Goal: Task Accomplishment & Management: Complete application form

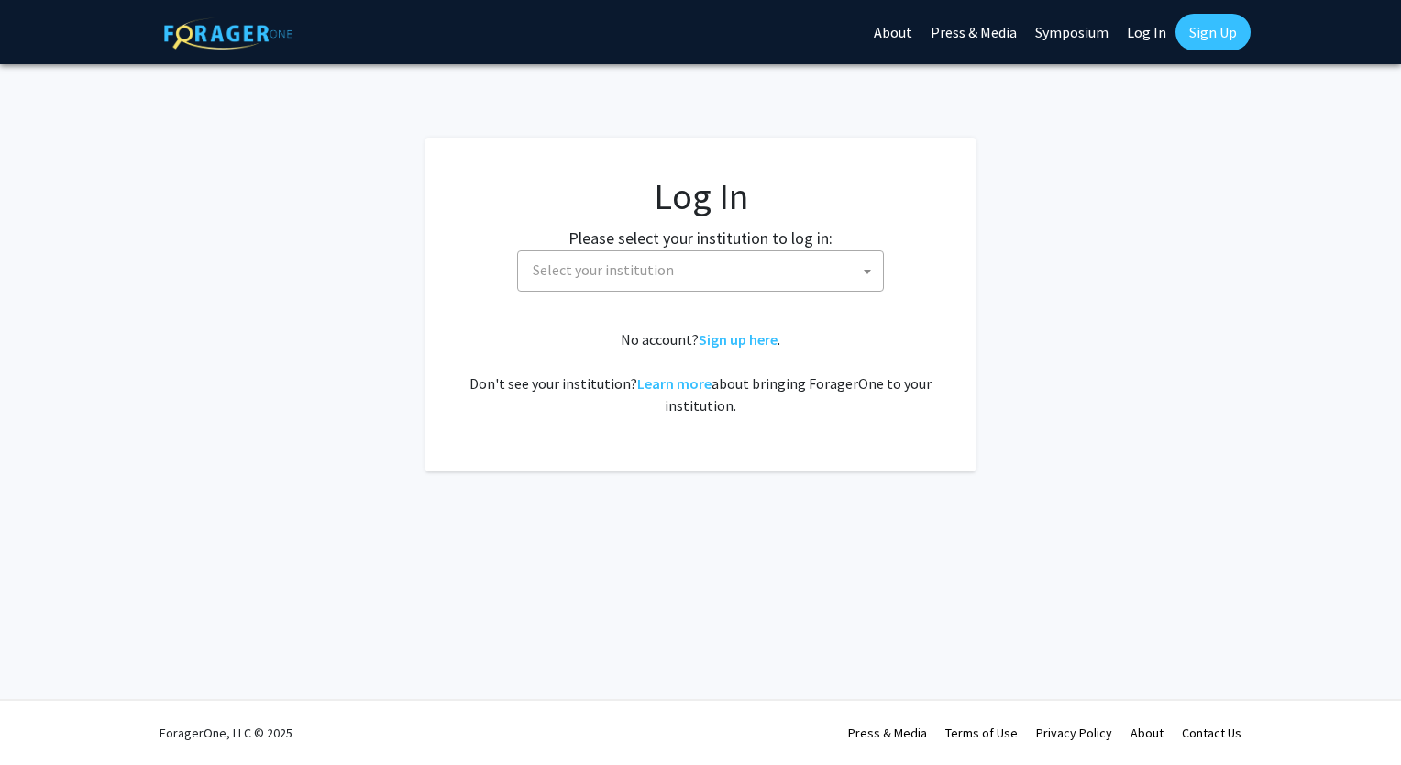
click at [808, 270] on span "Select your institution" at bounding box center [704, 270] width 358 height 38
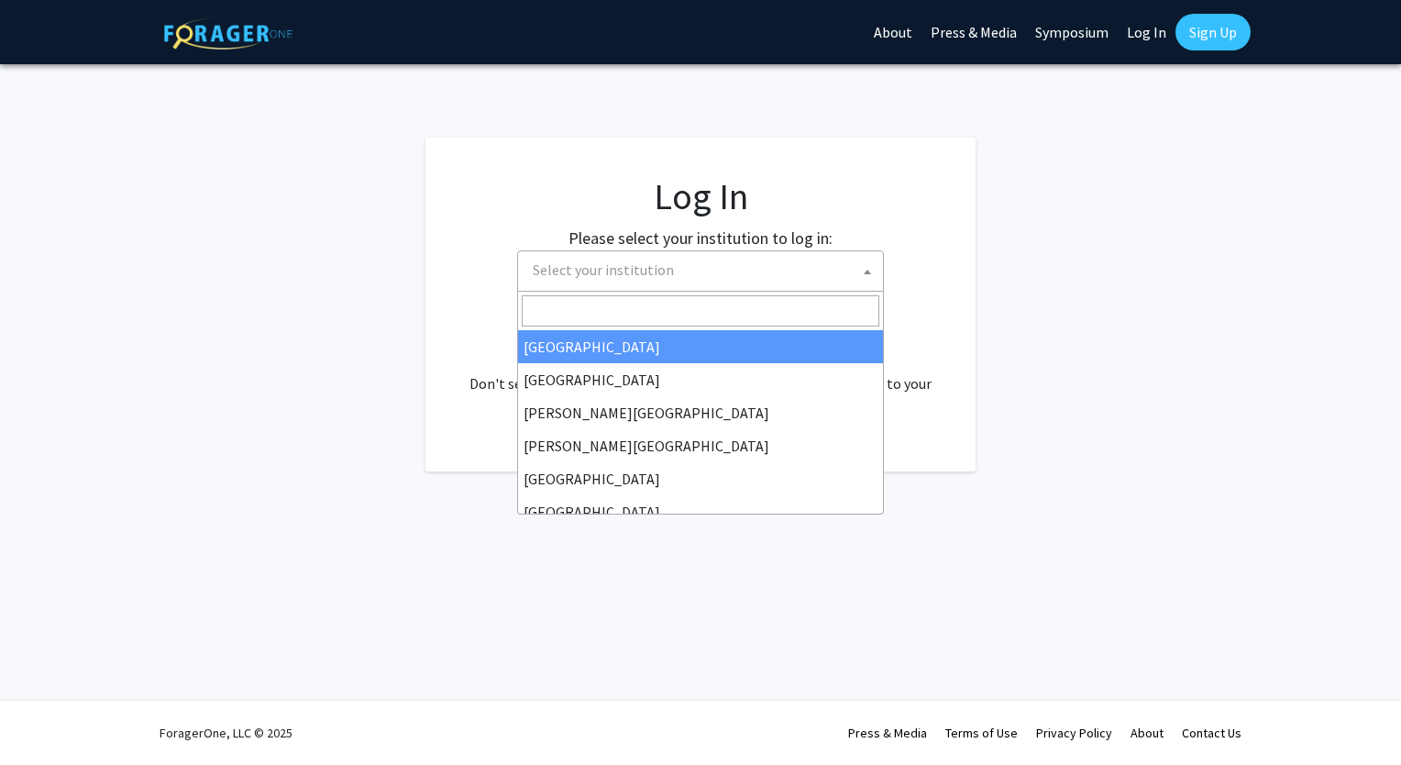
select select "34"
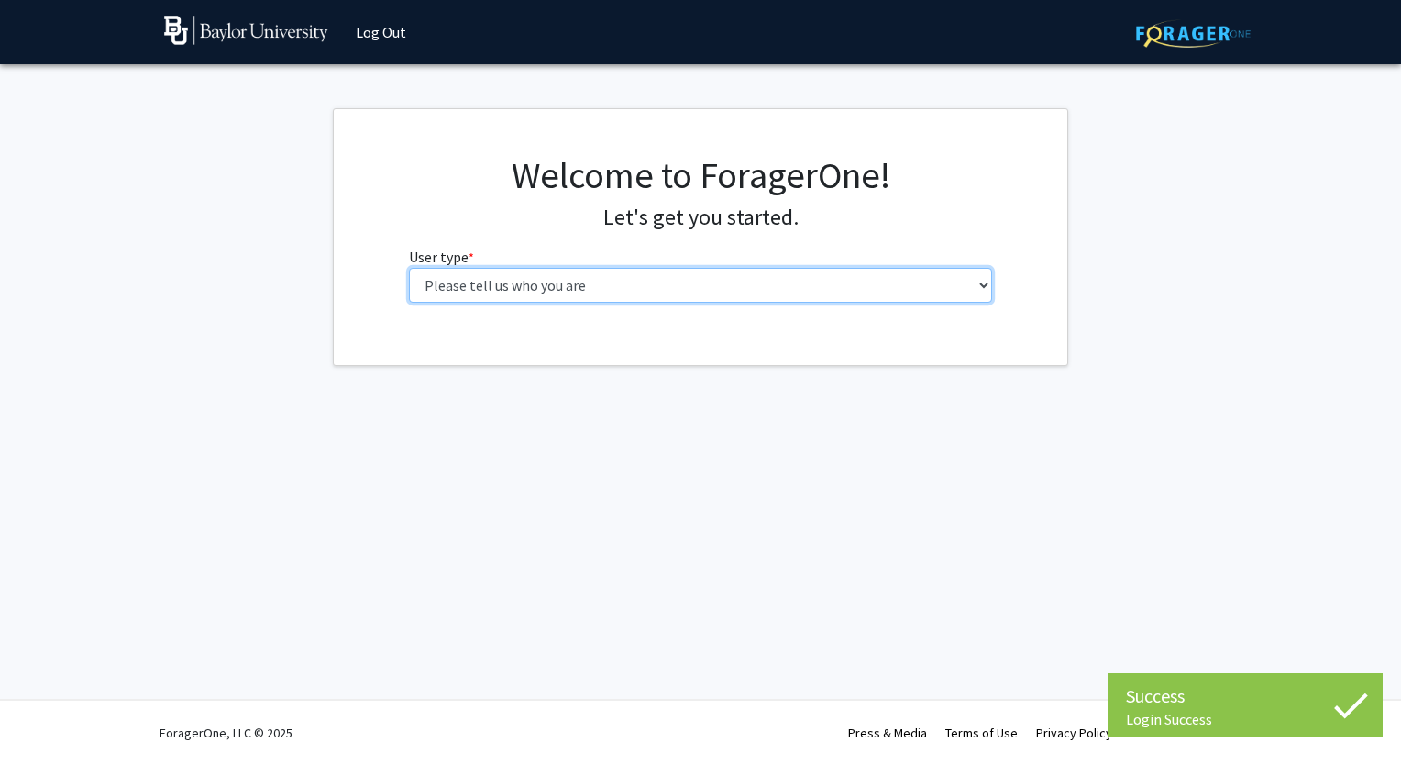
click at [663, 282] on select "Please tell us who you are Undergraduate Student Master's Student Doctoral Cand…" at bounding box center [701, 285] width 584 height 35
select select "1: undergrad"
click at [409, 268] on select "Please tell us who you are Undergraduate Student Master's Student Doctoral Cand…" at bounding box center [701, 285] width 584 height 35
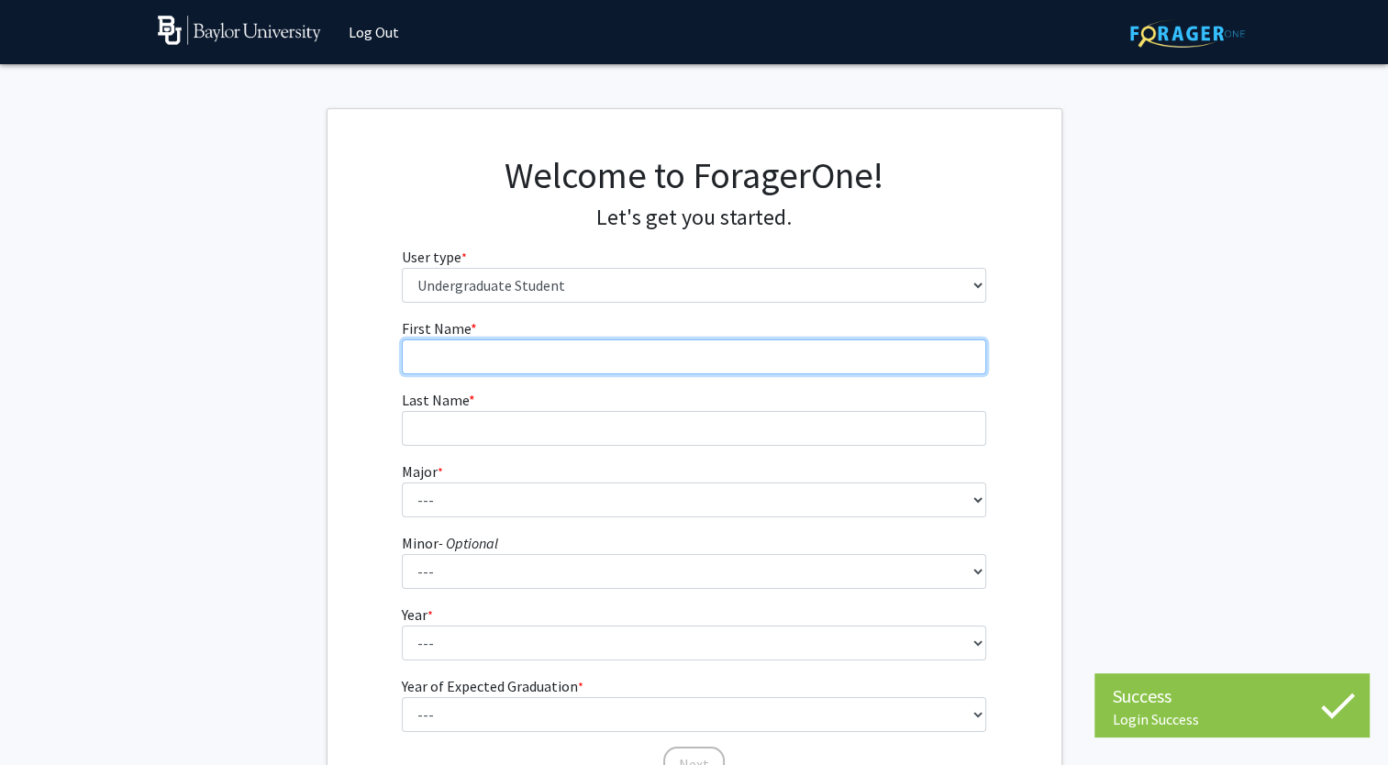
click at [690, 349] on input "First Name * required" at bounding box center [694, 356] width 584 height 35
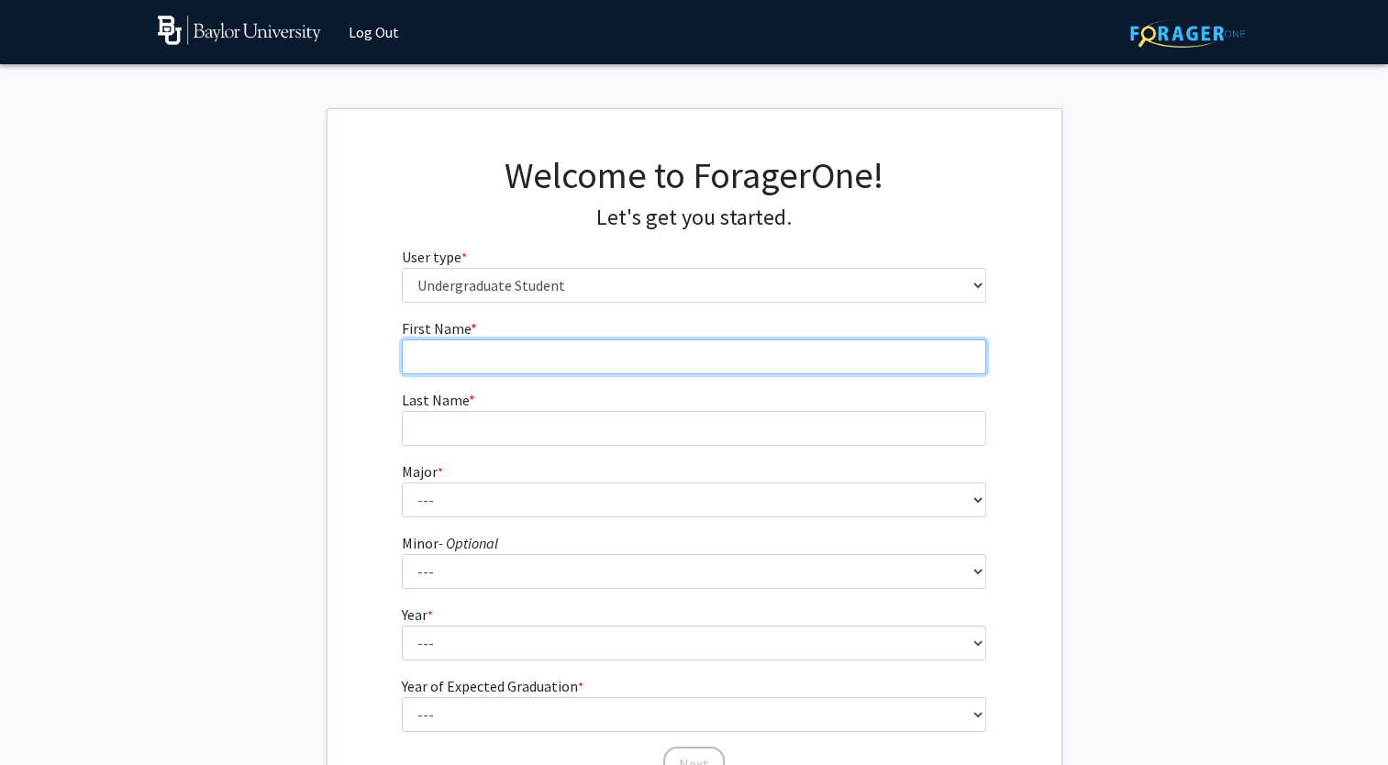
type input "Gavin"
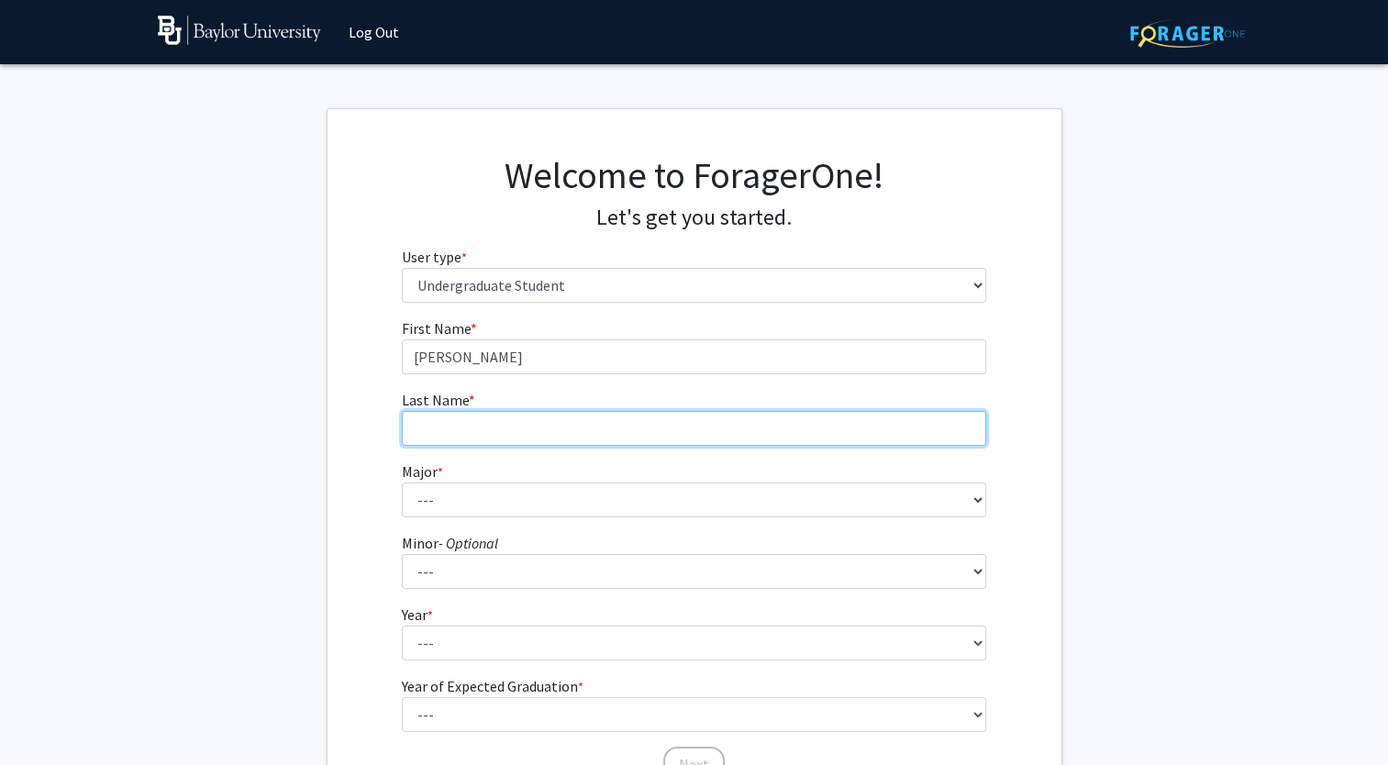
type input "Schoffler"
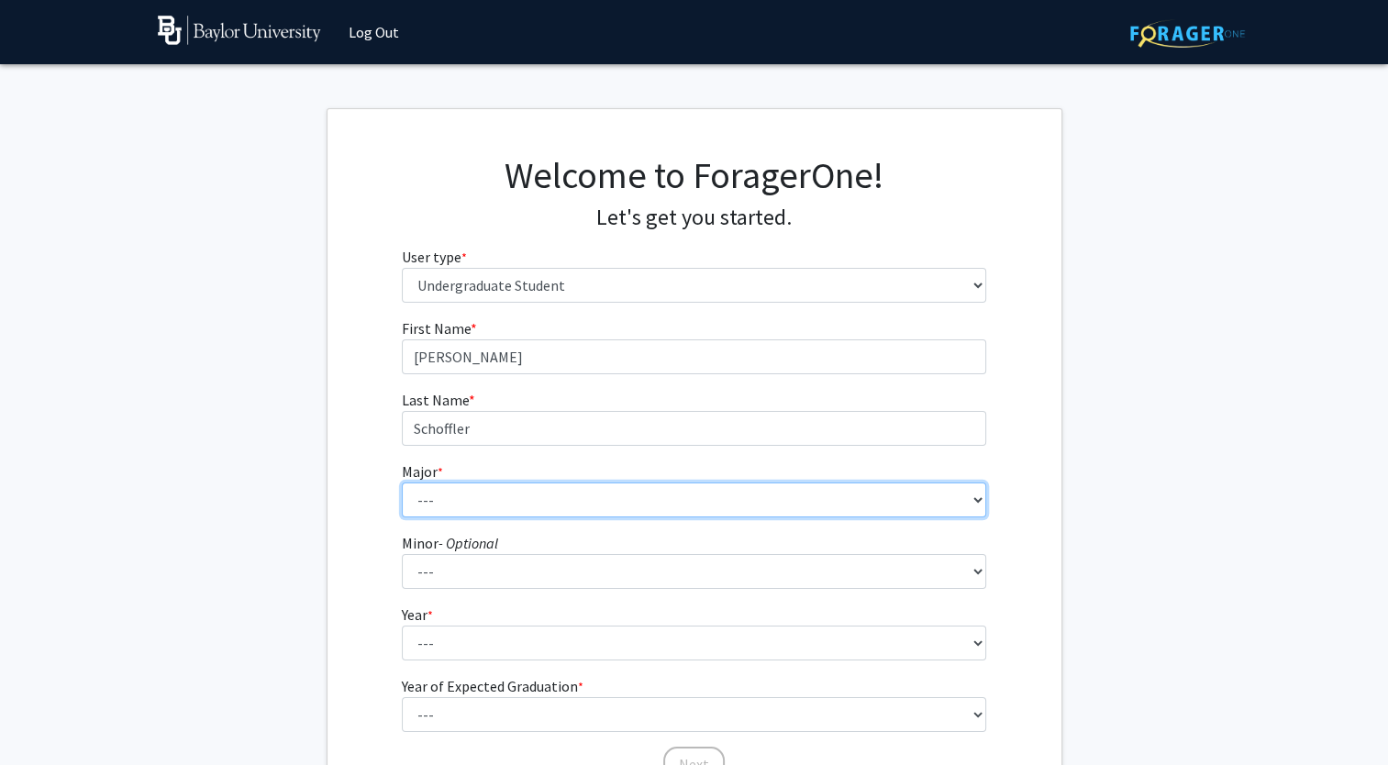
click at [565, 501] on select "--- Accounting American Studies Anthropology Apparel Design & Product Developme…" at bounding box center [694, 499] width 584 height 35
select select "80: 2745"
click at [402, 482] on select "--- Accounting American Studies Anthropology Apparel Design & Product Developme…" at bounding box center [694, 499] width 584 height 35
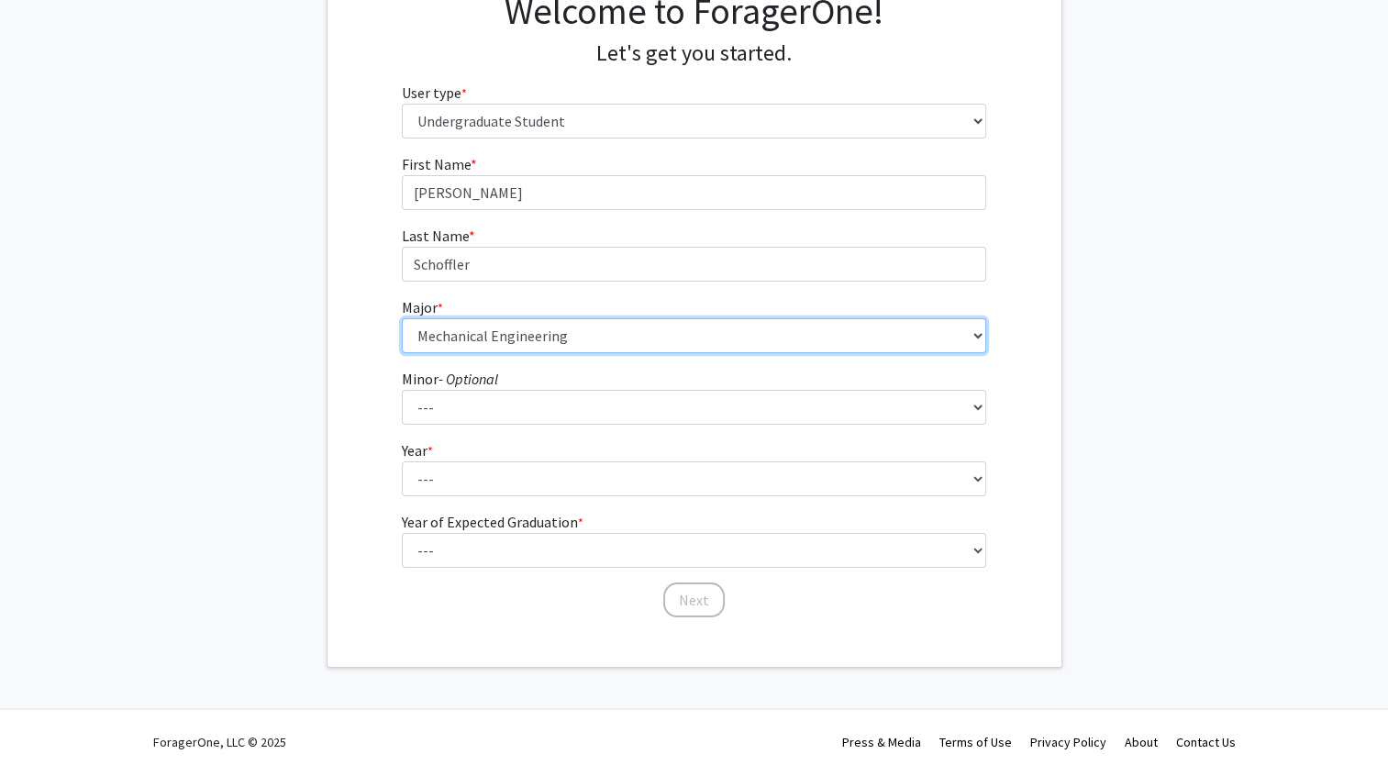
scroll to position [172, 0]
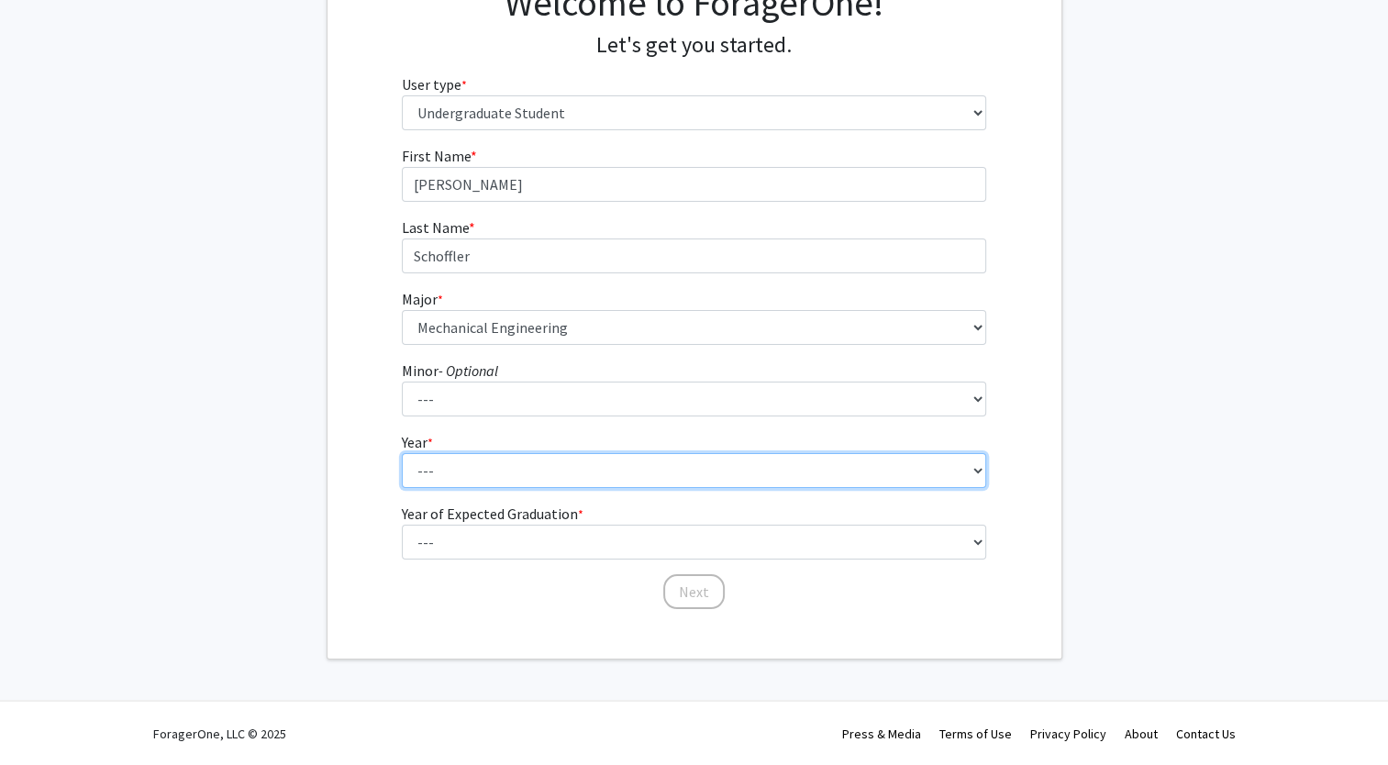
click at [672, 465] on select "--- First-year Sophomore Junior Senior Postbaccalaureate Certificate" at bounding box center [694, 470] width 584 height 35
select select "1: first-year"
click at [402, 453] on select "--- First-year Sophomore Junior Senior Postbaccalaureate Certificate" at bounding box center [694, 470] width 584 height 35
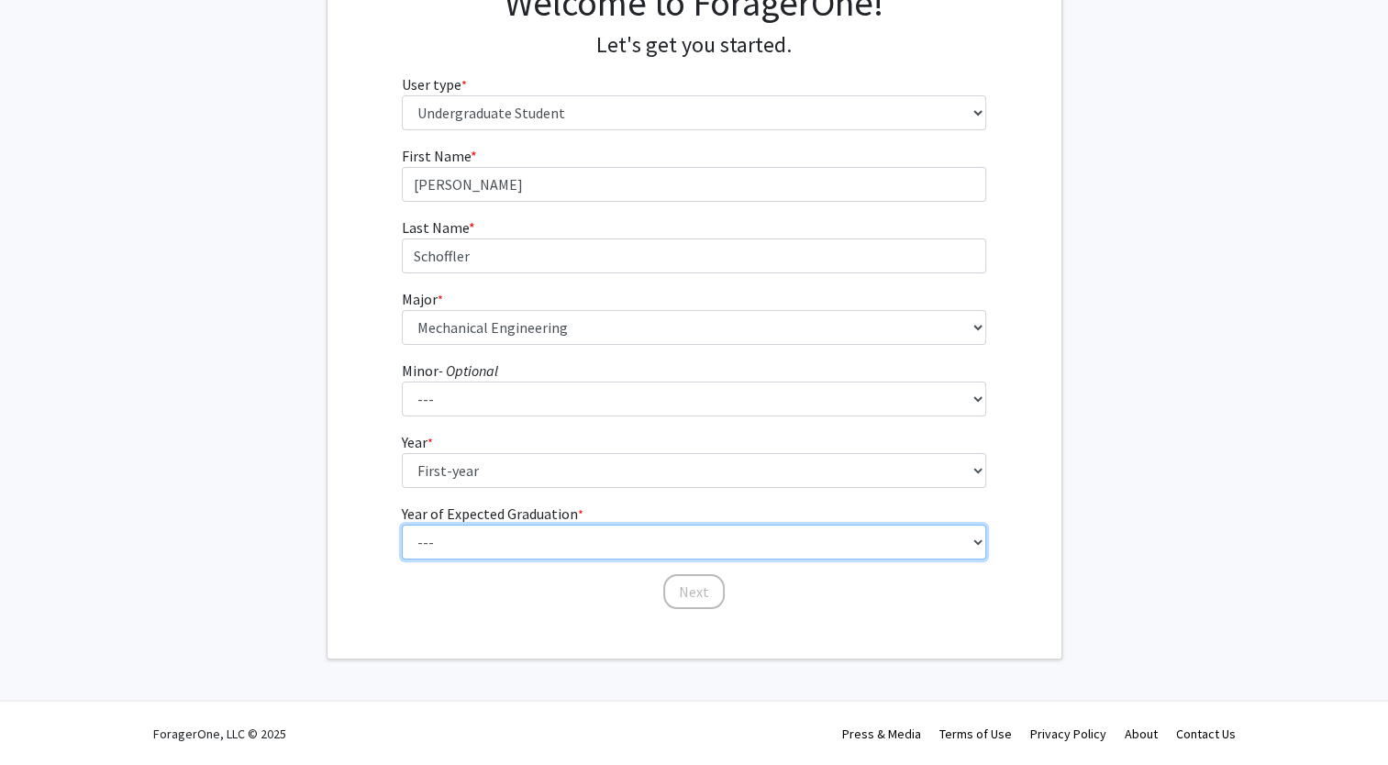
click at [563, 555] on select "--- 2025 2026 2027 2028 2029 2030 2031 2032 2033 2034" at bounding box center [694, 542] width 584 height 35
select select "5: 2029"
click at [402, 525] on select "--- 2025 2026 2027 2028 2029 2030 2031 2032 2033 2034" at bounding box center [694, 542] width 584 height 35
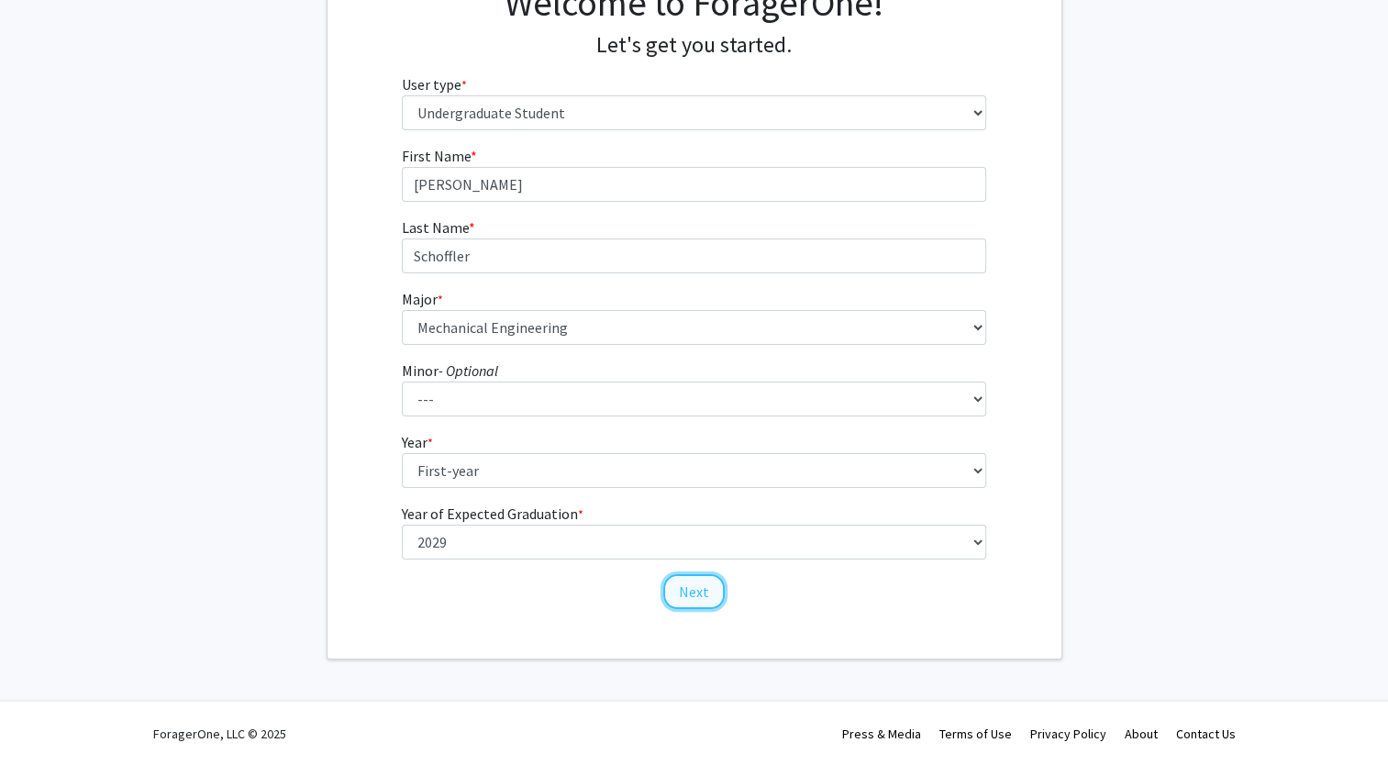
click at [689, 589] on button "Next" at bounding box center [693, 591] width 61 height 35
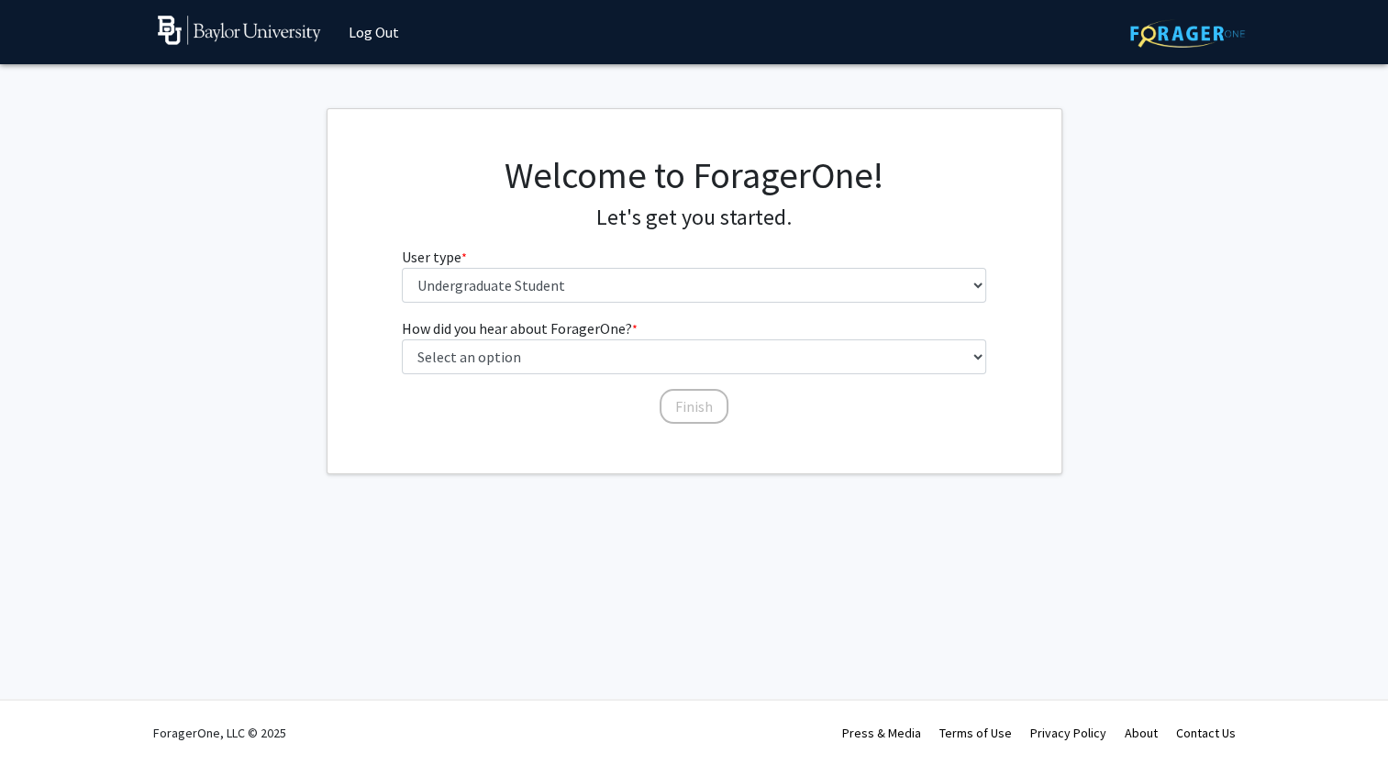
scroll to position [0, 0]
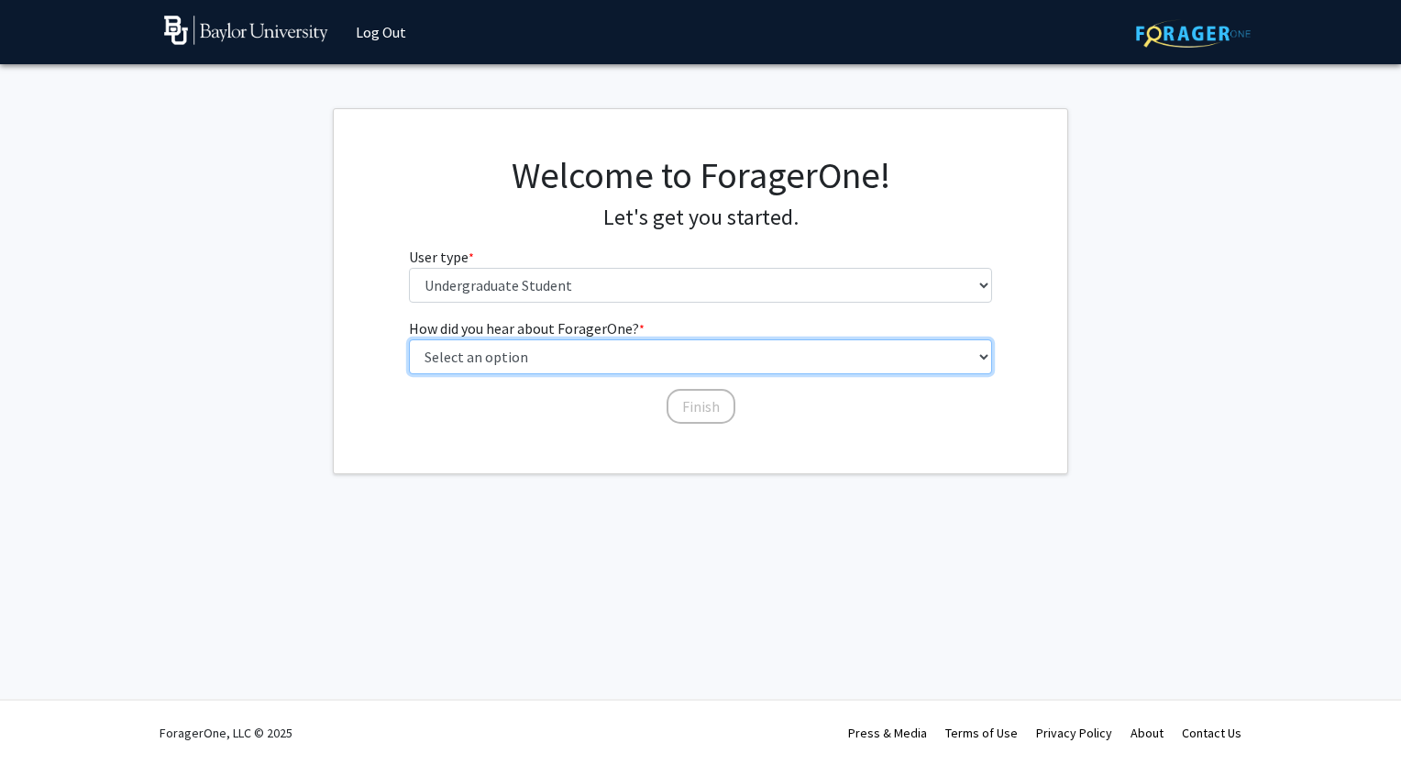
click at [680, 354] on select "Select an option Peer/student recommendation Faculty/staff recommendation Unive…" at bounding box center [701, 356] width 584 height 35
select select "2: faculty_recommendation"
click at [409, 339] on select "Select an option Peer/student recommendation Faculty/staff recommendation Unive…" at bounding box center [701, 356] width 584 height 35
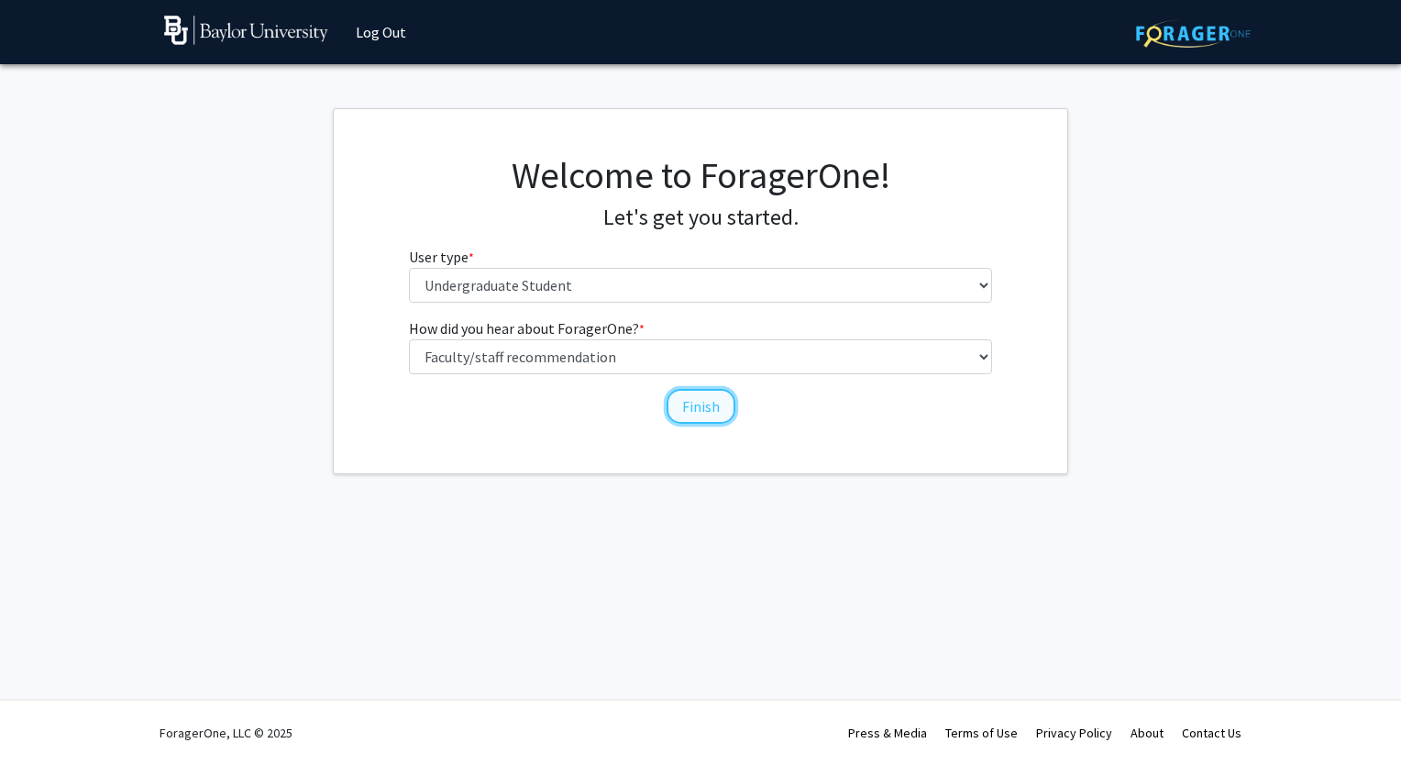
click at [698, 404] on button "Finish" at bounding box center [701, 406] width 69 height 35
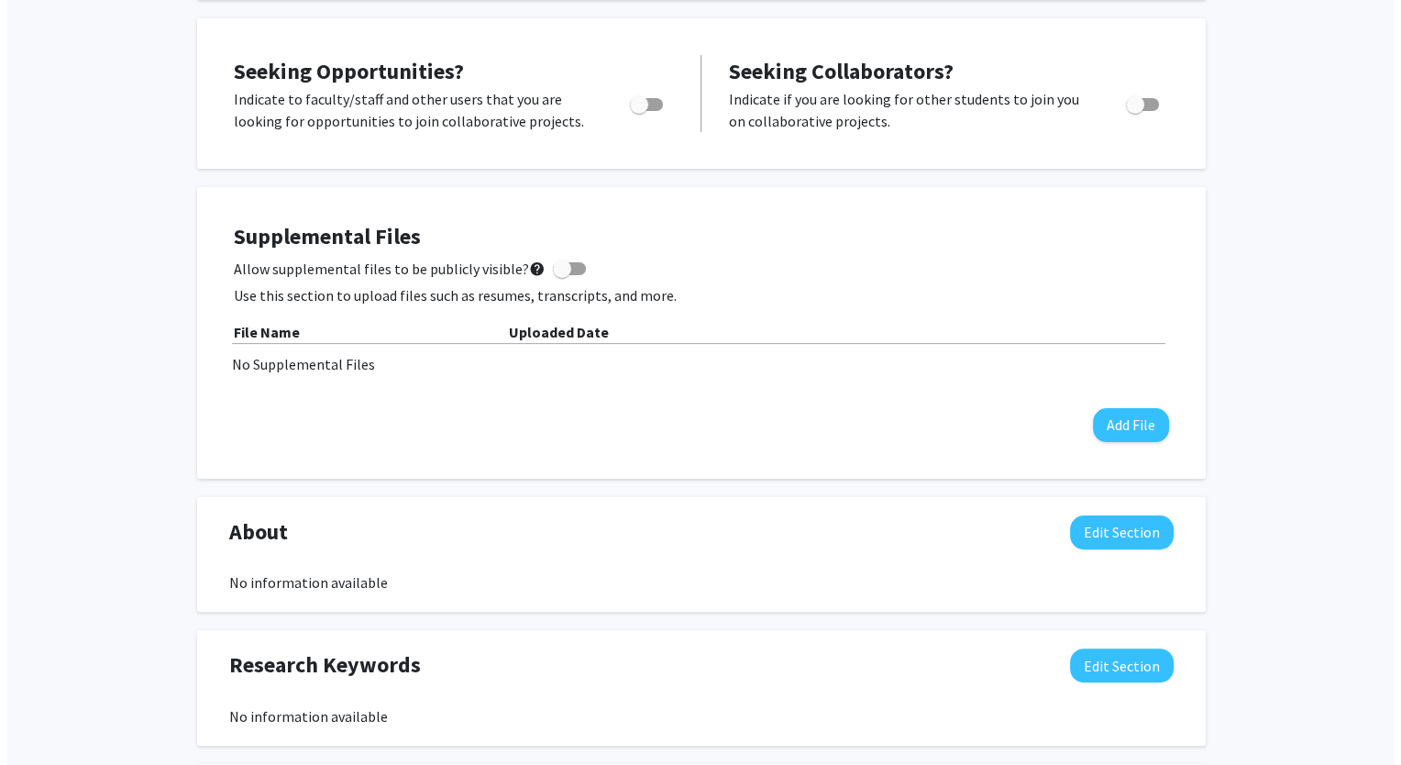
scroll to position [334, 0]
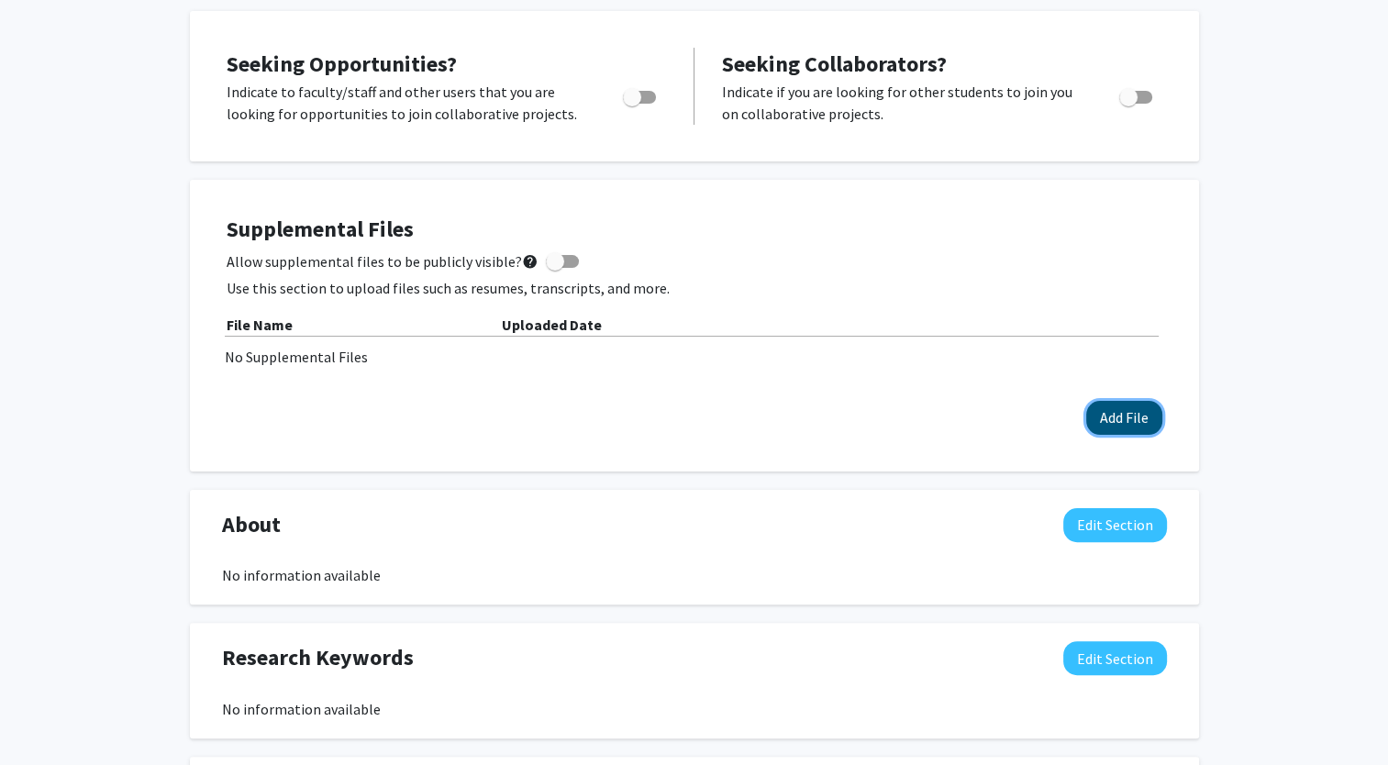
click at [1133, 414] on button "Add File" at bounding box center [1124, 418] width 76 height 34
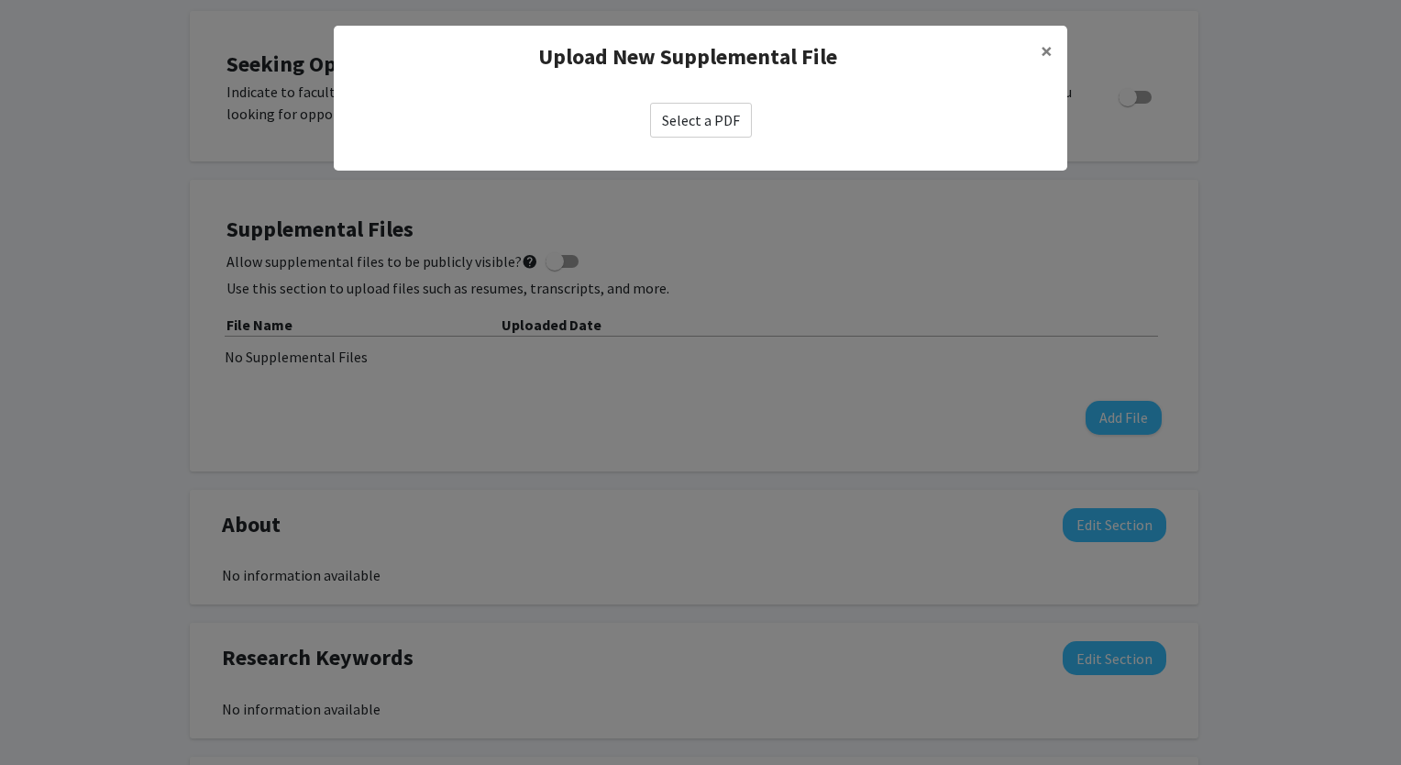
click at [690, 123] on label "Select a PDF" at bounding box center [701, 120] width 102 height 35
click at [0, 0] on input "Select a PDF" at bounding box center [0, 0] width 0 height 0
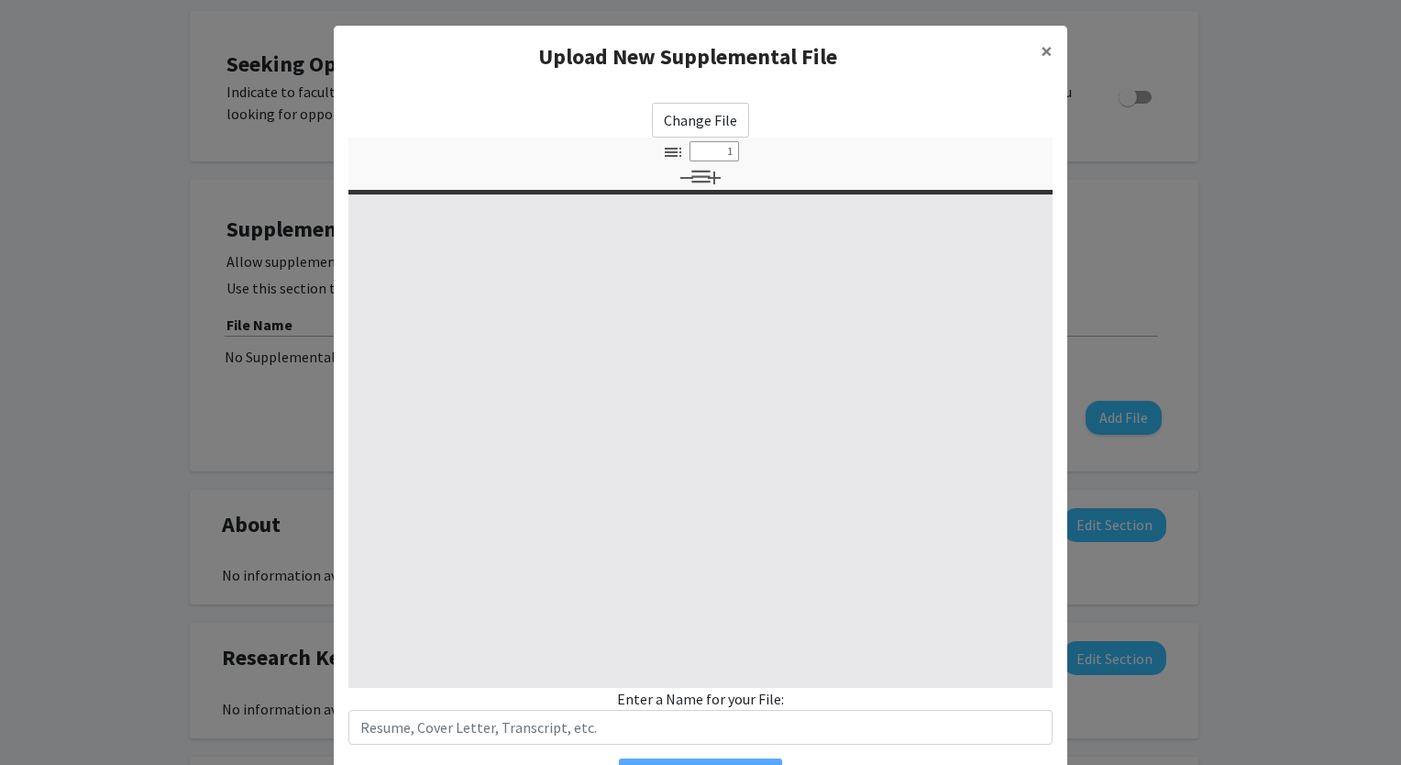
select select "custom"
type input "0"
select select "custom"
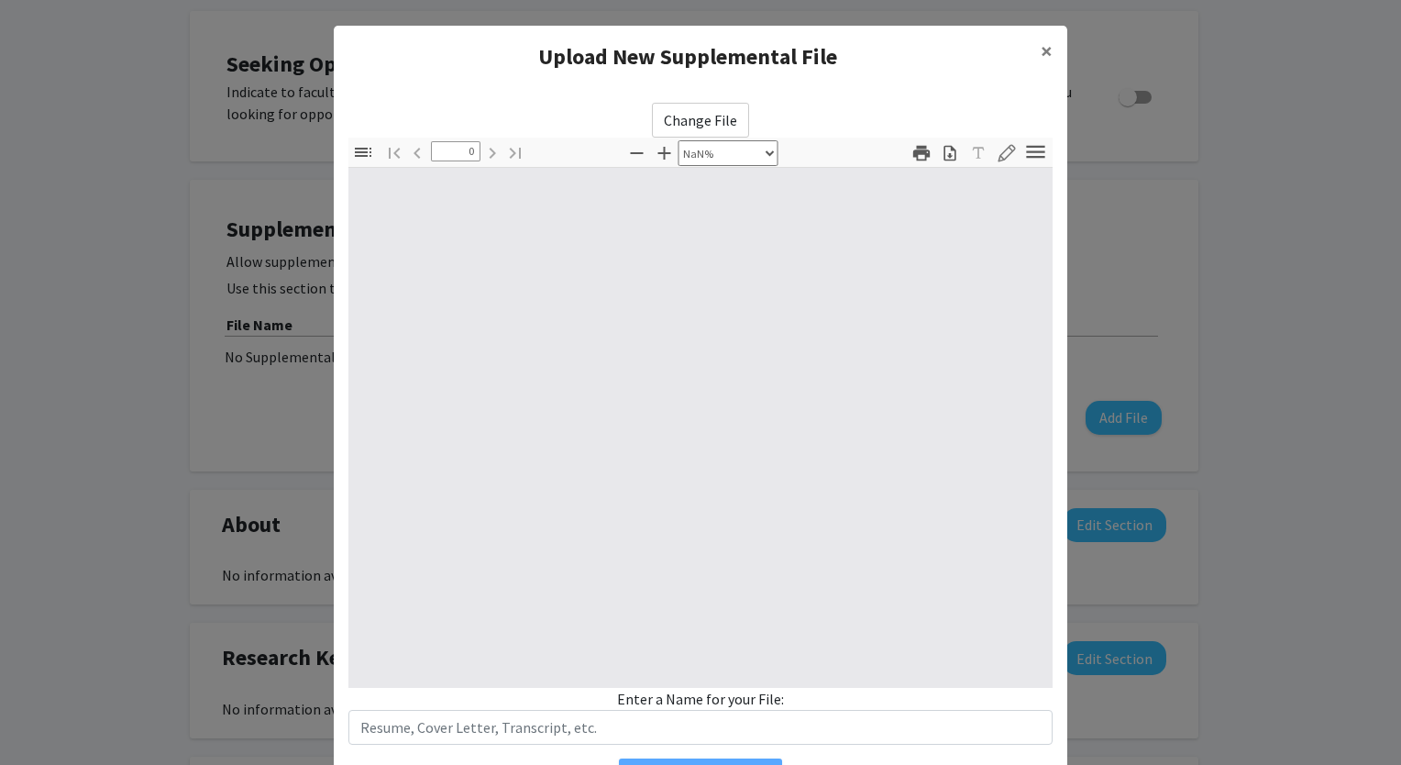
type input "1"
select select "auto"
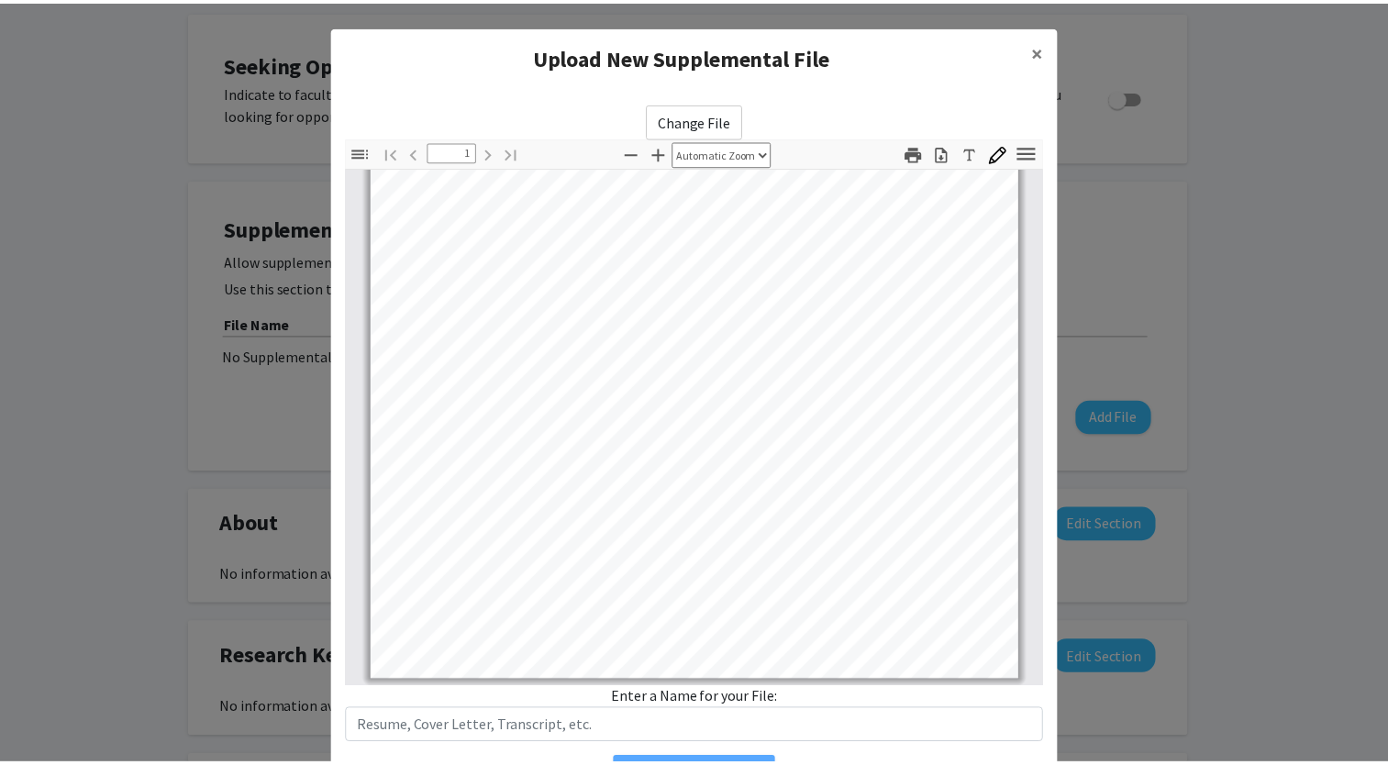
scroll to position [0, 0]
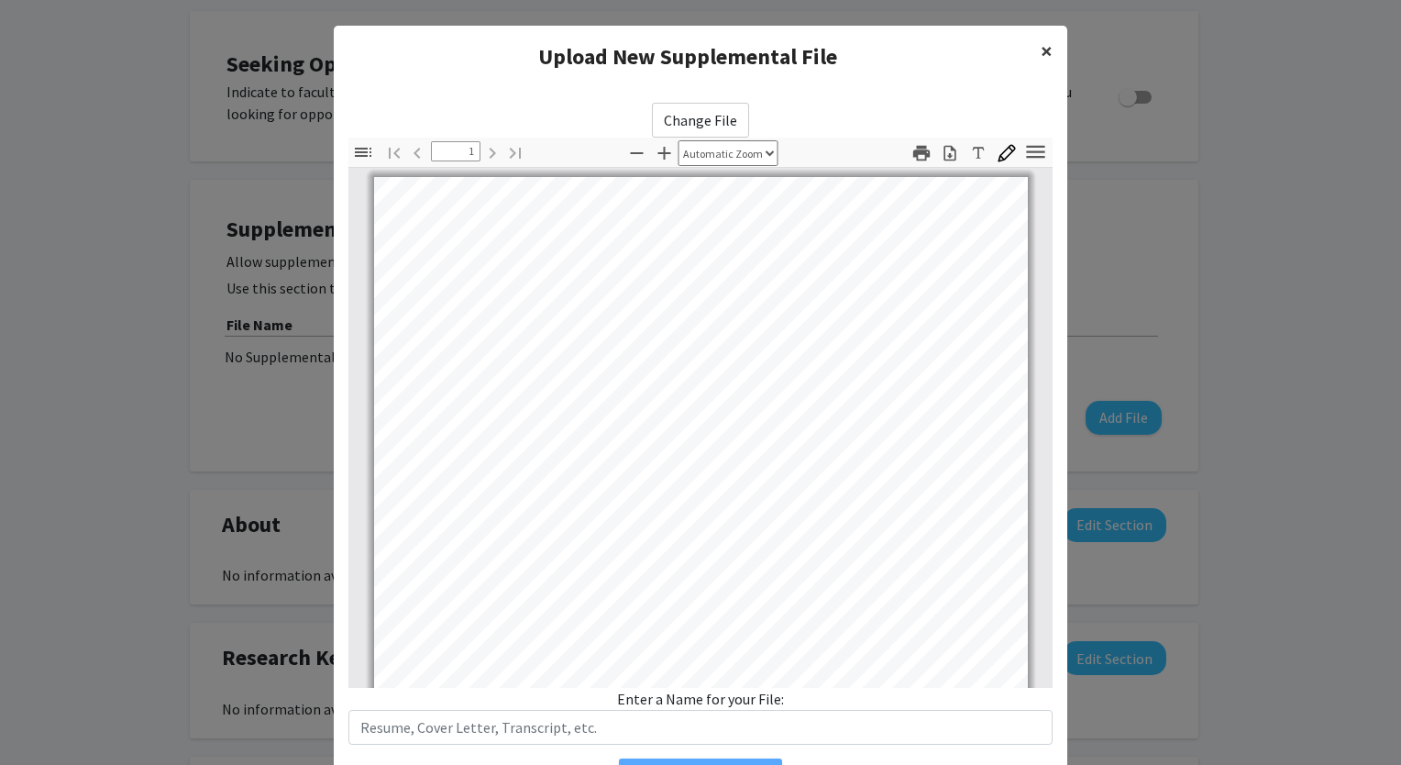
click at [1041, 50] on span "×" at bounding box center [1047, 51] width 12 height 28
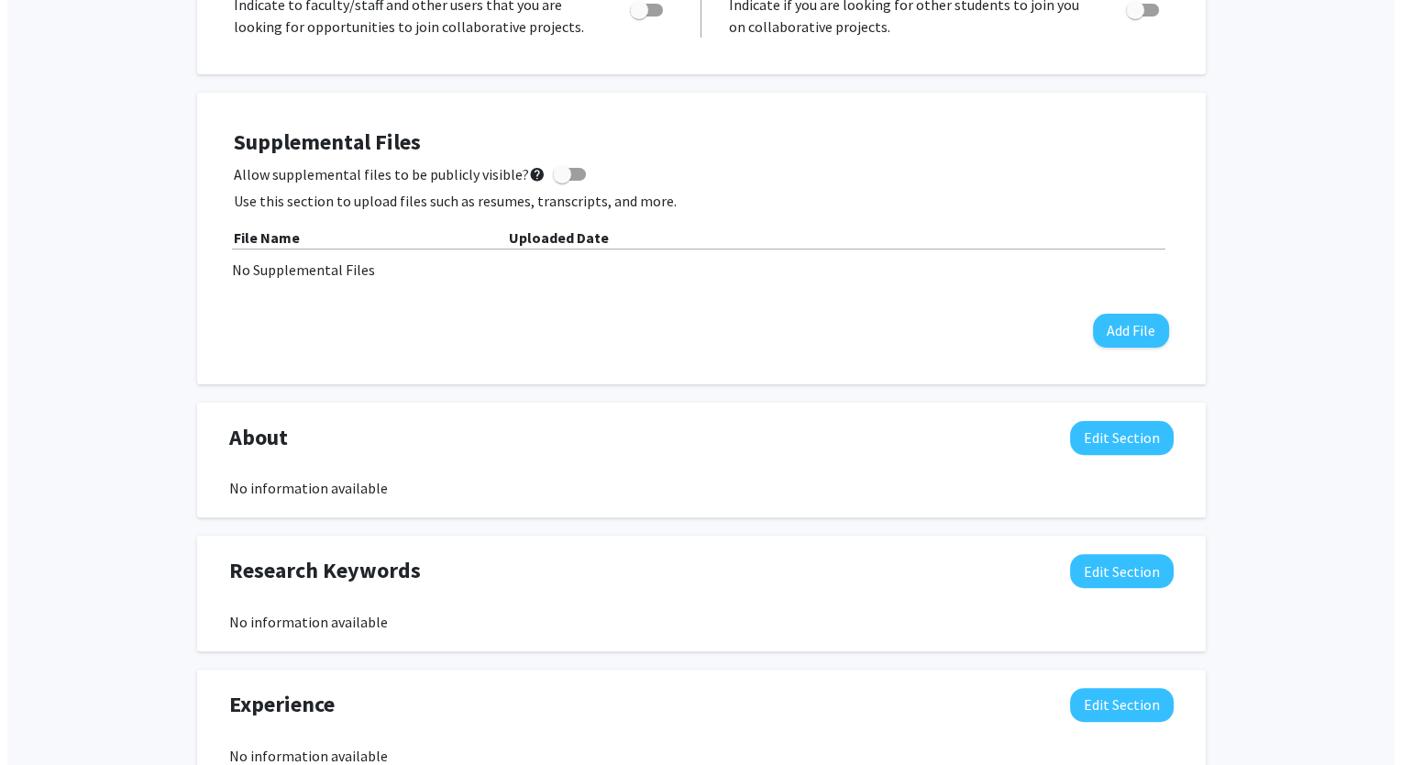
scroll to position [425, 0]
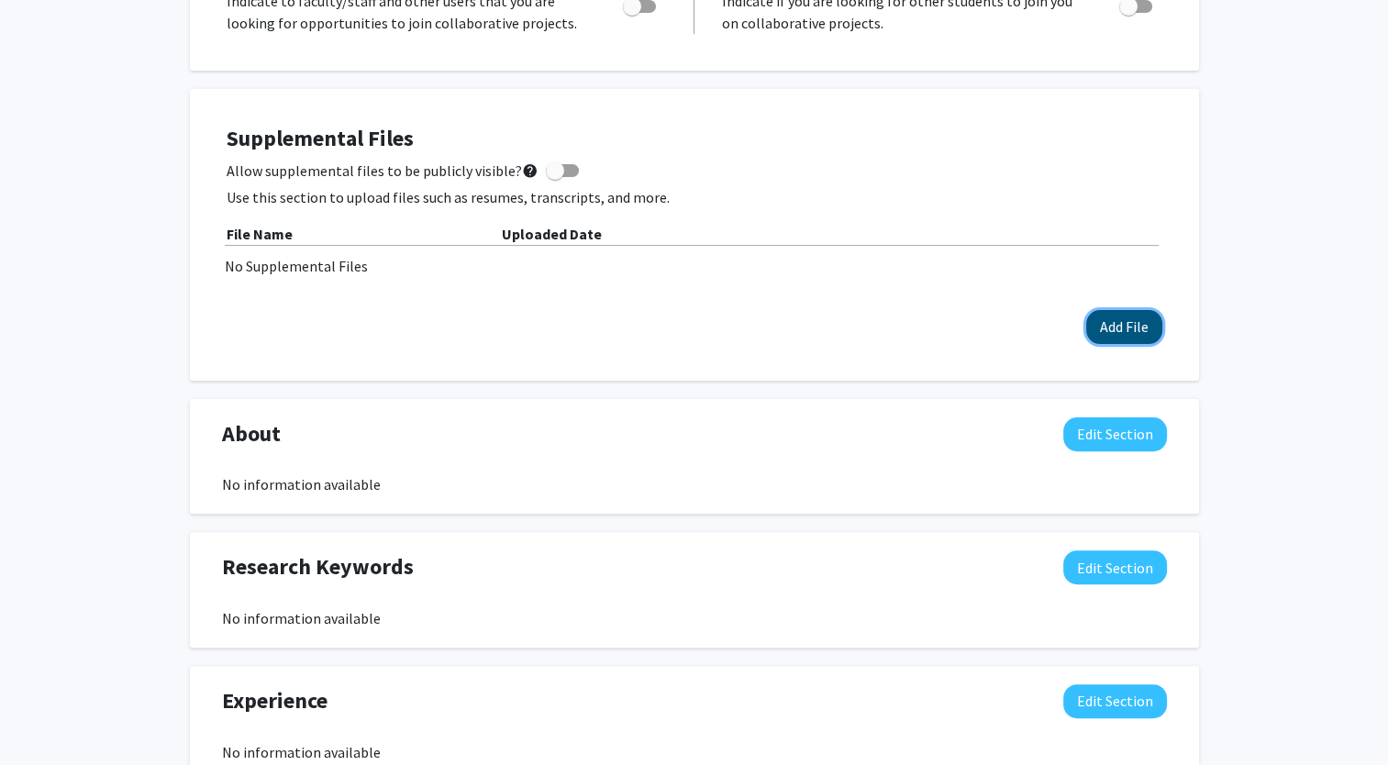
click at [1114, 326] on button "Add File" at bounding box center [1124, 327] width 76 height 34
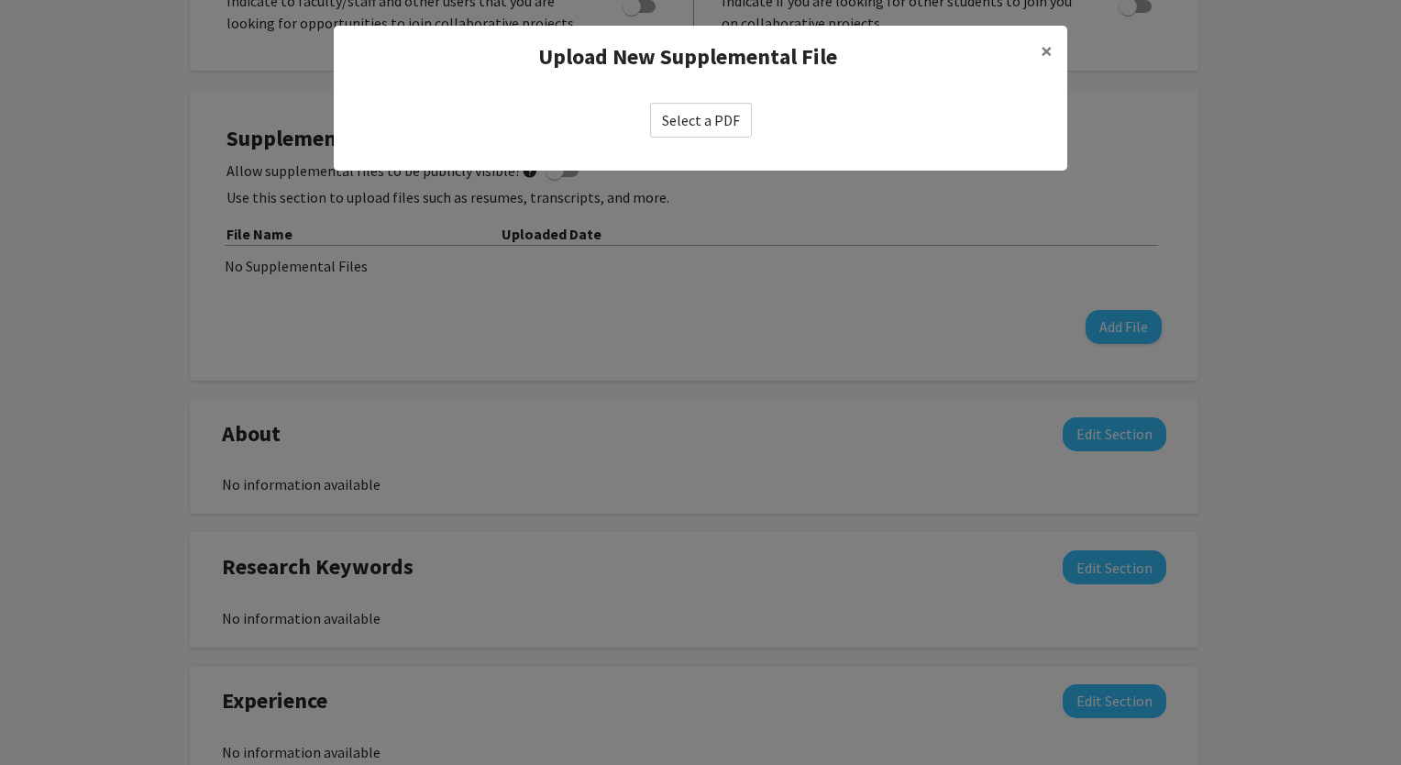
click at [682, 120] on label "Select a PDF" at bounding box center [701, 120] width 102 height 35
click at [0, 0] on input "Select a PDF" at bounding box center [0, 0] width 0 height 0
select select "custom"
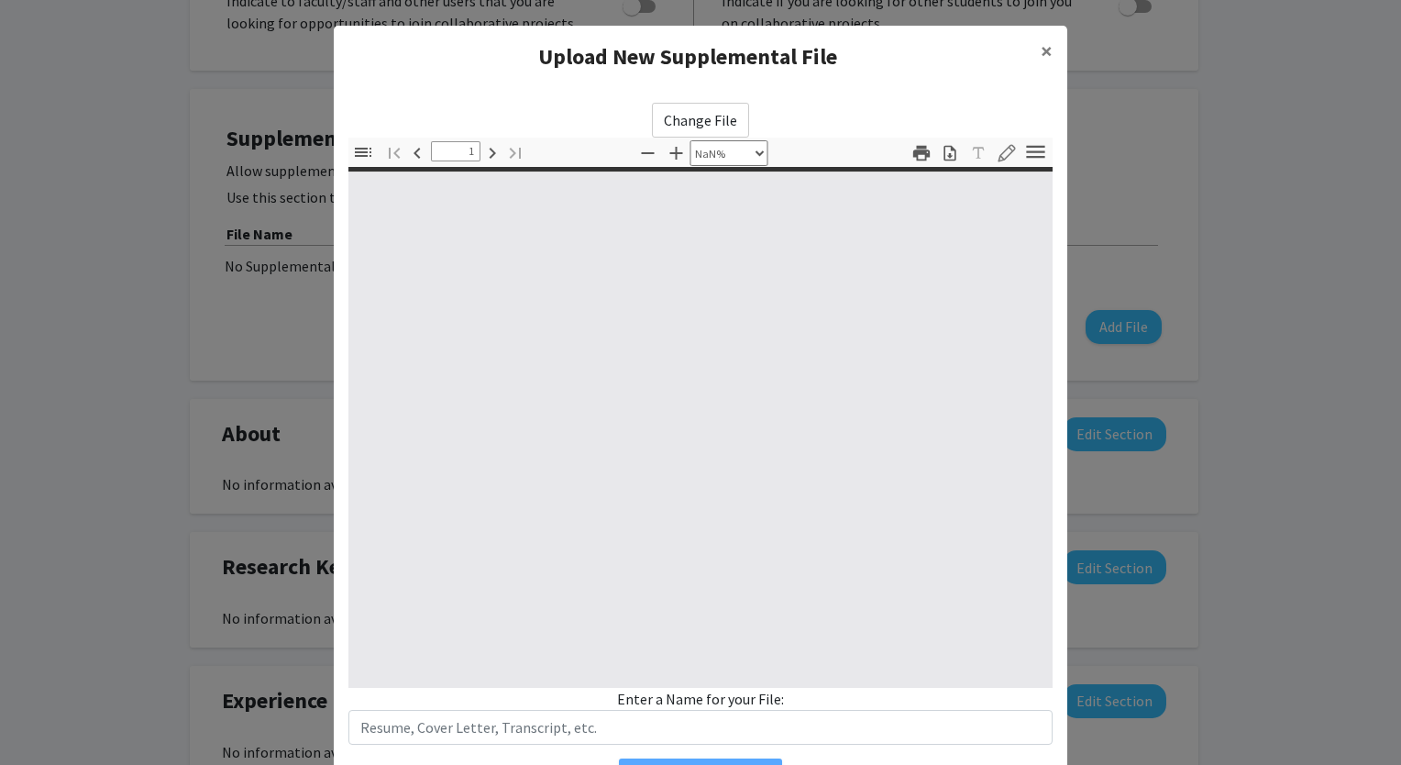
type input "0"
select select "custom"
type input "1"
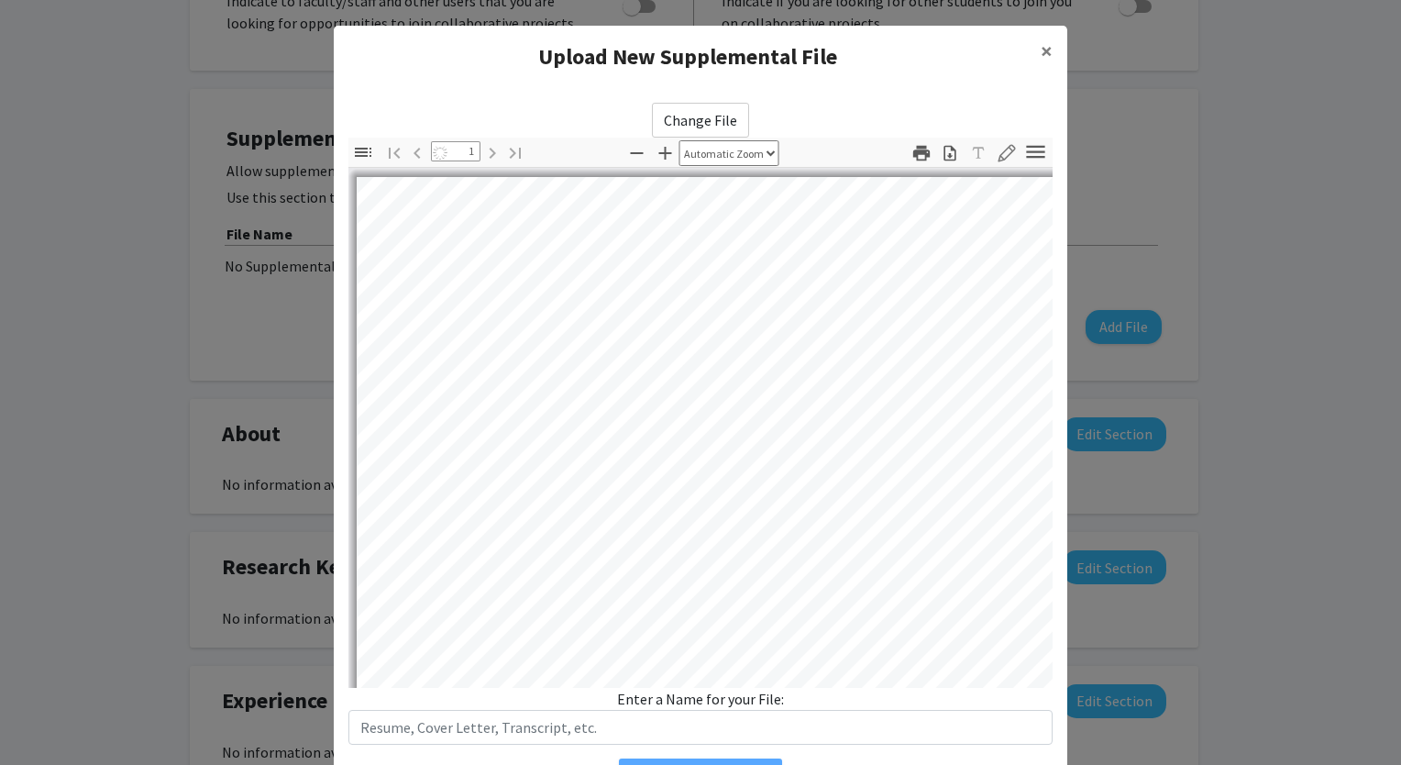
select select "auto"
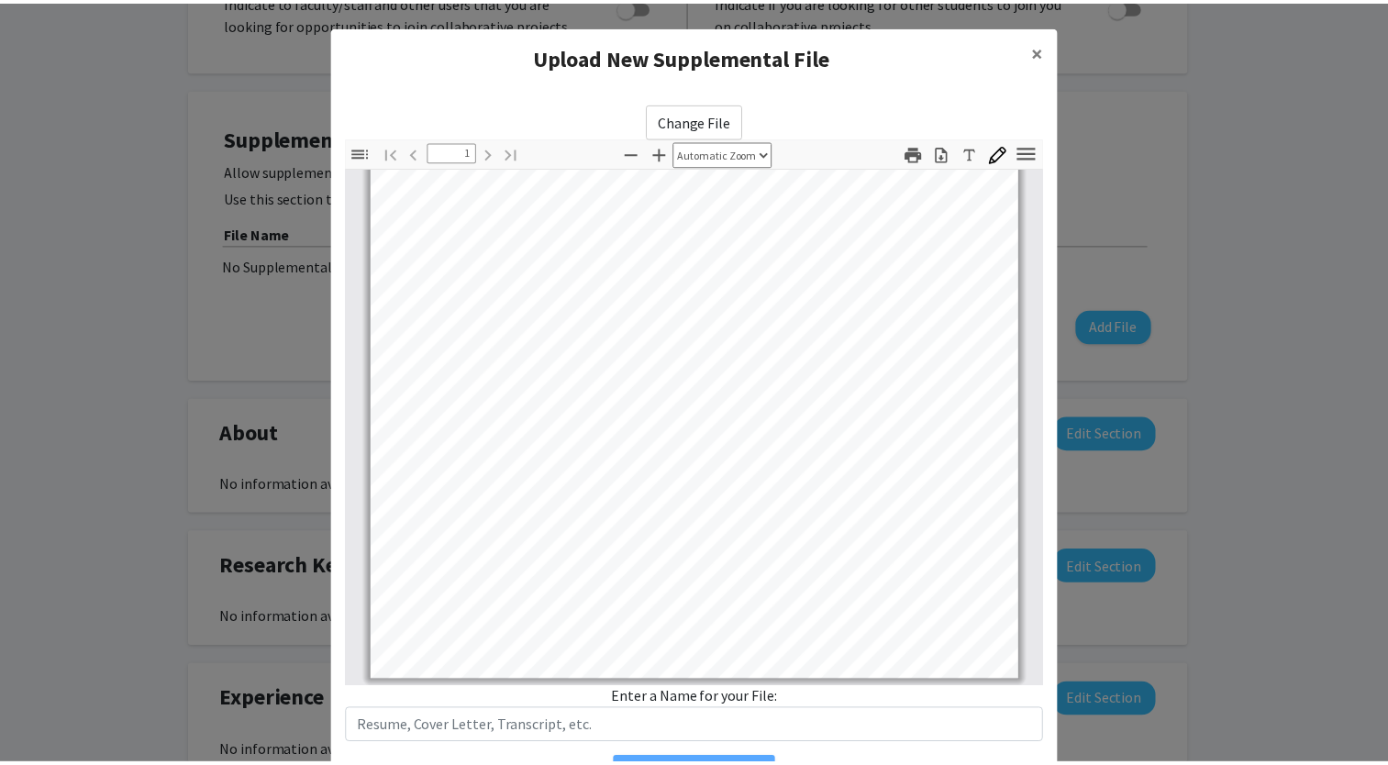
scroll to position [103, 0]
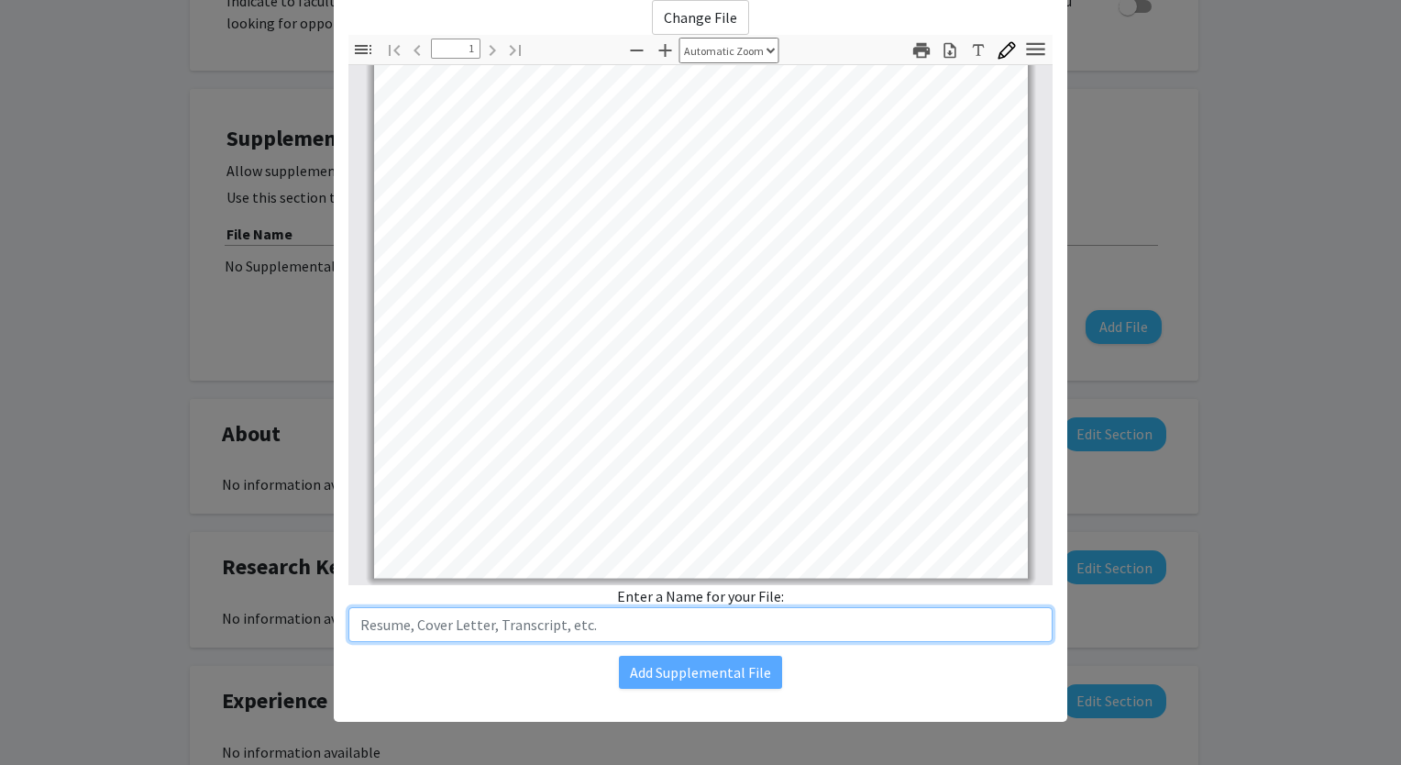
click at [786, 627] on input "text" at bounding box center [700, 624] width 704 height 35
type input "Resume"
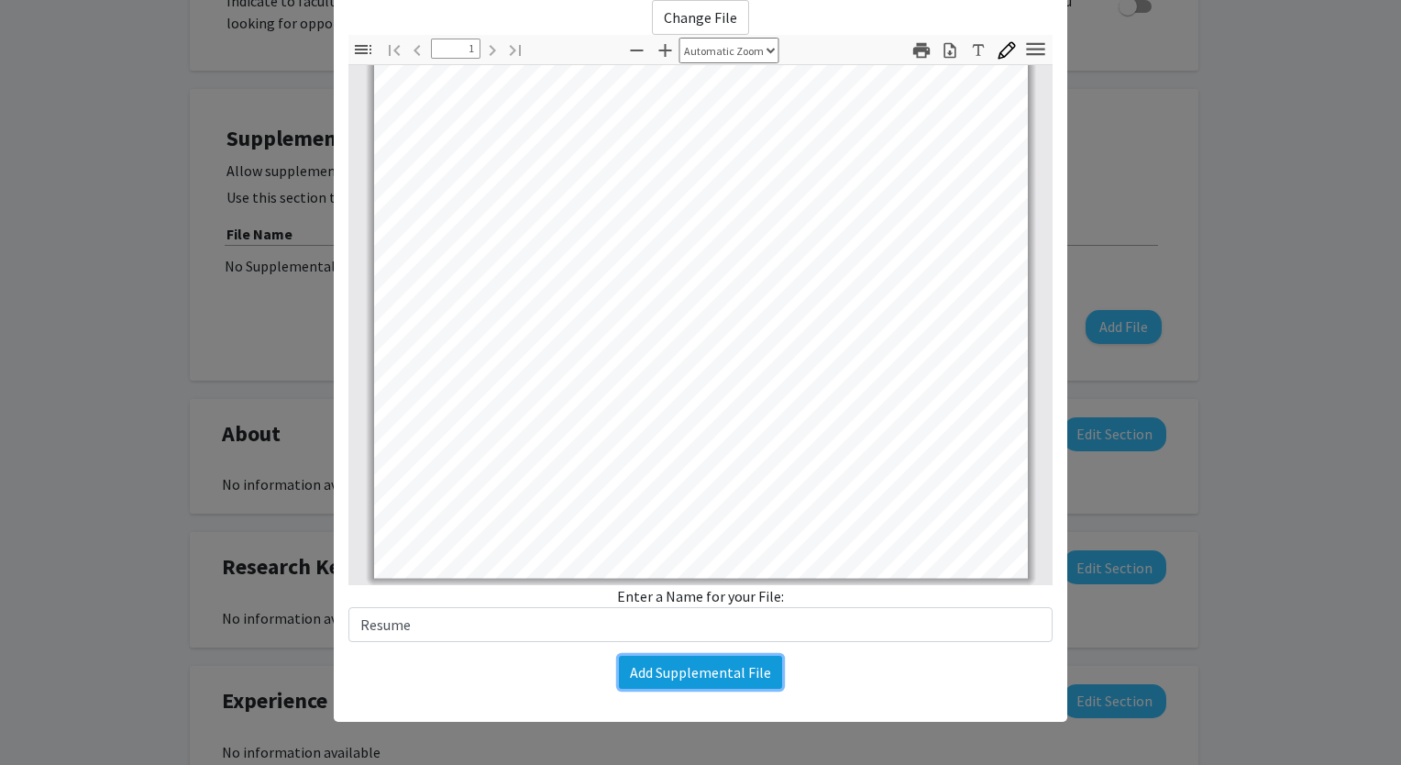
click at [749, 672] on button "Add Supplemental File" at bounding box center [700, 672] width 163 height 33
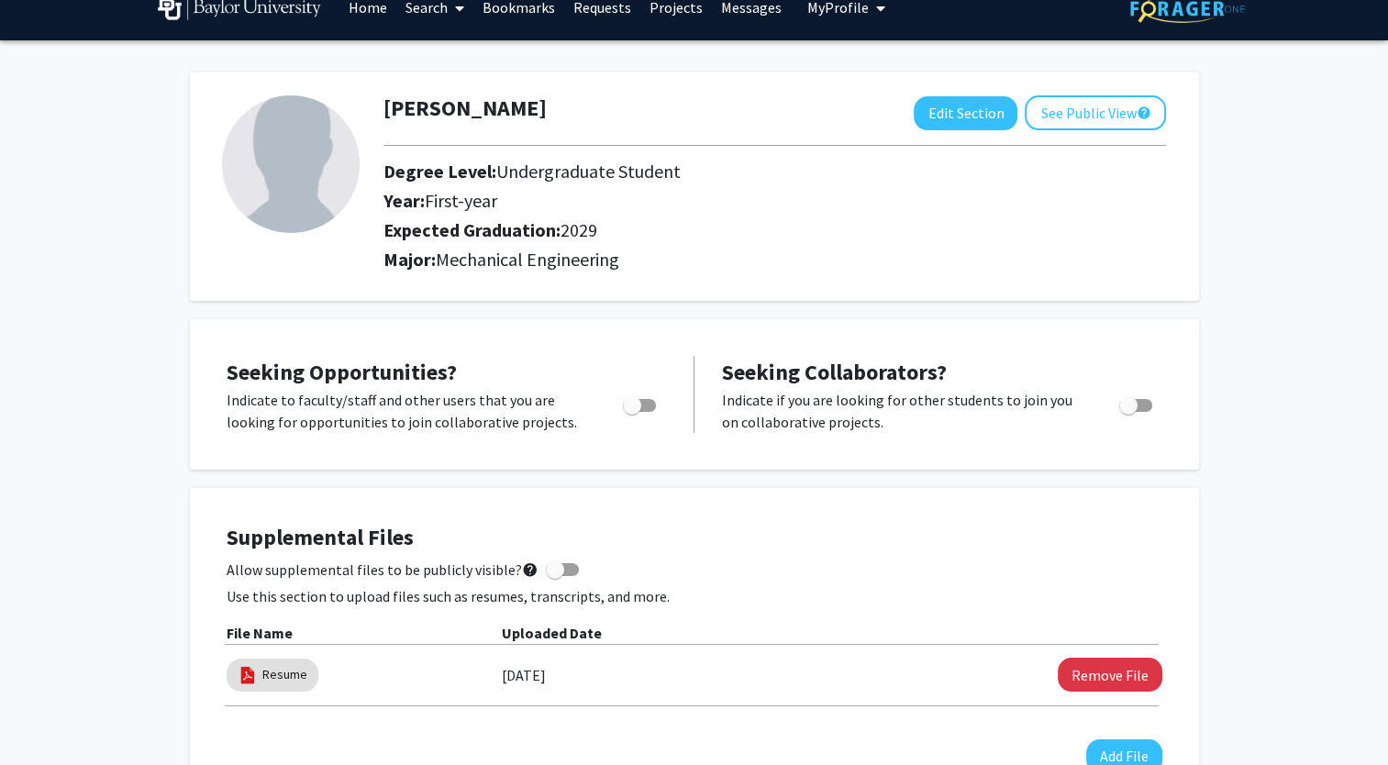
scroll to position [26, 0]
click at [650, 408] on span "Toggle" at bounding box center [639, 405] width 33 height 13
click at [632, 412] on input "Are you actively seeking opportunities?" at bounding box center [631, 412] width 1 height 1
checkbox input "true"
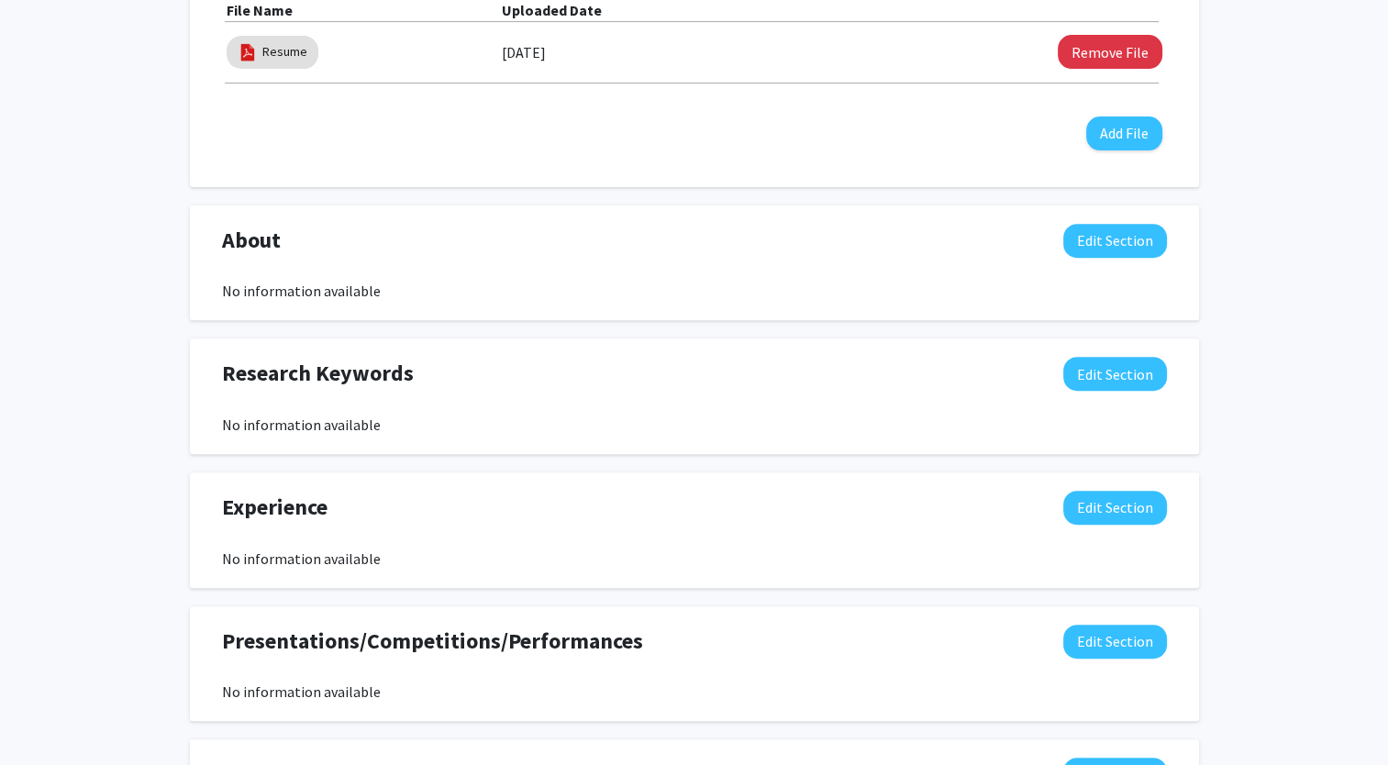
scroll to position [649, 0]
click at [1117, 237] on button "Edit Section" at bounding box center [1115, 240] width 104 height 34
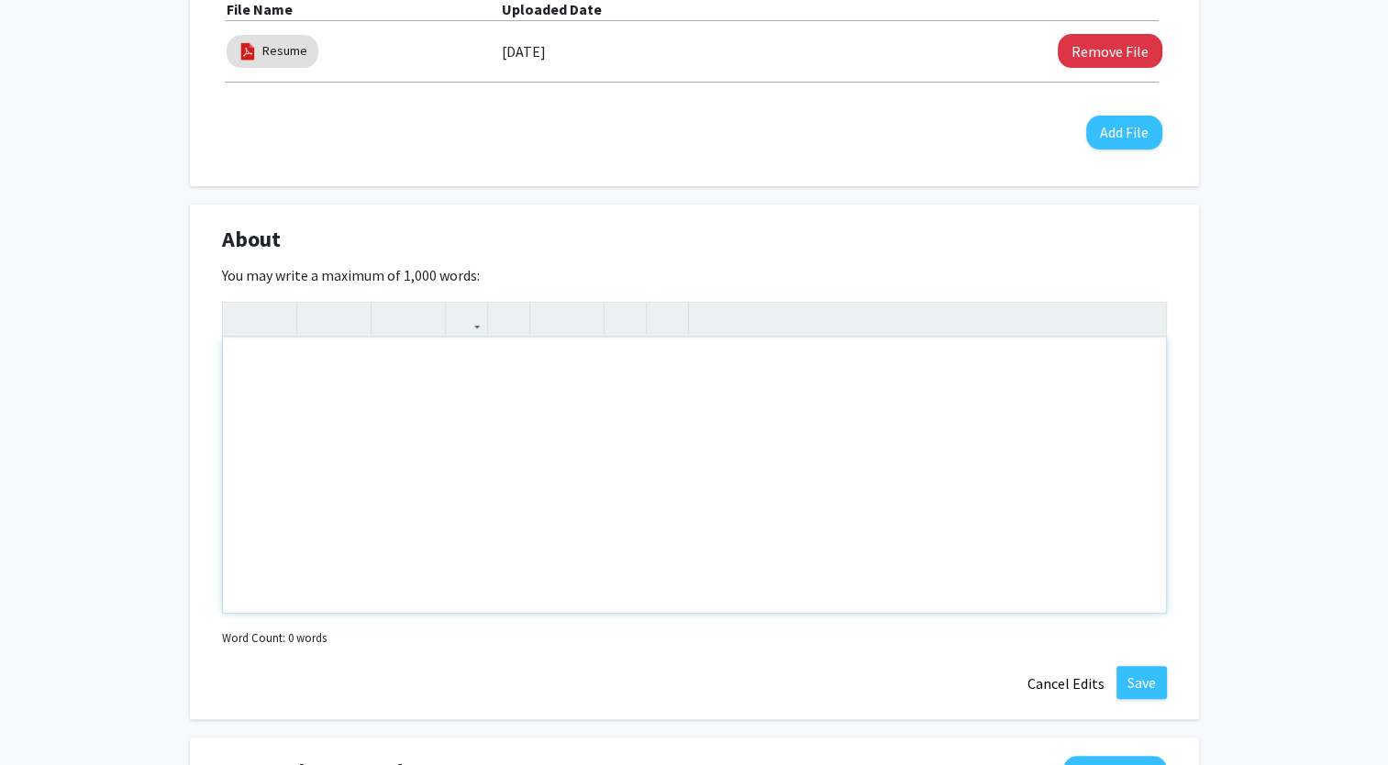
click at [653, 457] on div "Note to users with screen readers: Please deactivate our accessibility plugin f…" at bounding box center [694, 474] width 943 height 275
click at [624, 369] on div "I am a first-year student with a passion for engineering." at bounding box center [694, 474] width 943 height 275
drag, startPoint x: 673, startPoint y: 369, endPoint x: 194, endPoint y: 401, distance: 479.8
click at [194, 401] on div "About Edit Section You may write a maximum of 1,000 words: I am a first-year st…" at bounding box center [694, 462] width 1009 height 515
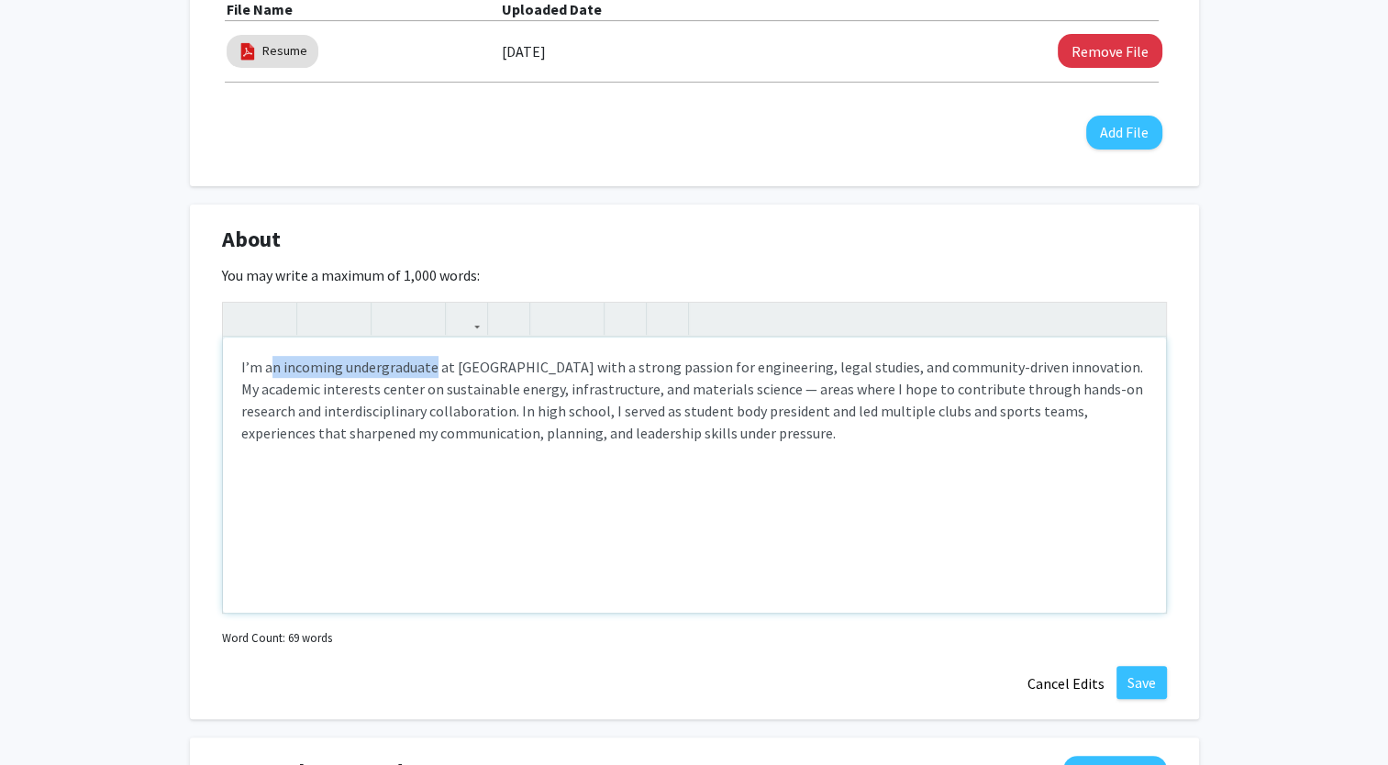
drag, startPoint x: 269, startPoint y: 369, endPoint x: 430, endPoint y: 369, distance: 161.4
click at [430, 369] on p "I’m an incoming undergraduate at Baylor University with a strong passion for en…" at bounding box center [694, 400] width 906 height 88
click at [825, 369] on p "I’m a a first-year student at Baylor University with a strong passion for engin…" at bounding box center [694, 400] width 906 height 88
click at [1042, 372] on p "I’m a a first-year student at Baylor University with a strong passion for engin…" at bounding box center [694, 400] width 906 height 88
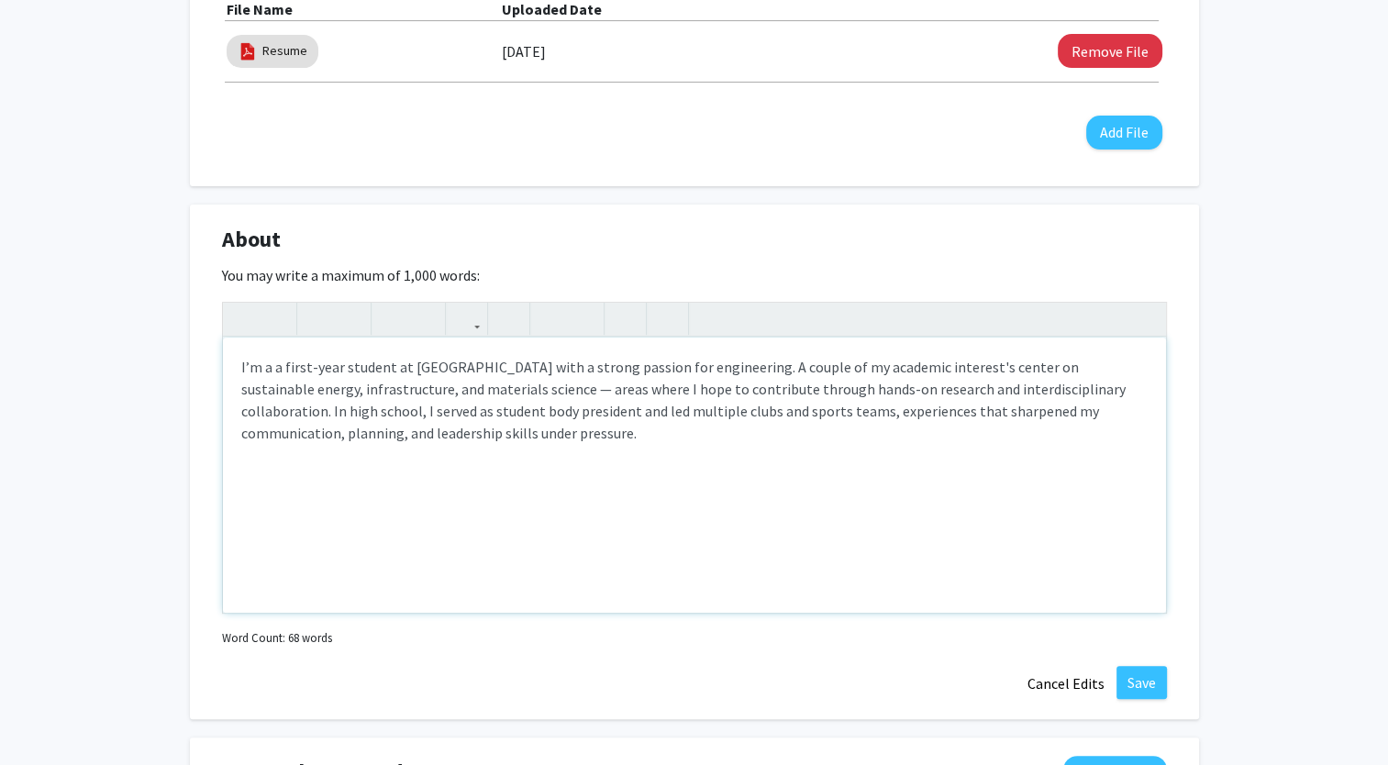
click at [979, 363] on p "I’m a a first-year student at Baylor University with a strong passion for engin…" at bounding box center [694, 400] width 906 height 88
drag, startPoint x: 1015, startPoint y: 369, endPoint x: 961, endPoint y: 375, distance: 54.5
click at [961, 375] on p "I’m a a first-year student at Baylor University with a strong passion for engin…" at bounding box center [694, 400] width 906 height 88
drag, startPoint x: 433, startPoint y: 435, endPoint x: 341, endPoint y: 441, distance: 91.9
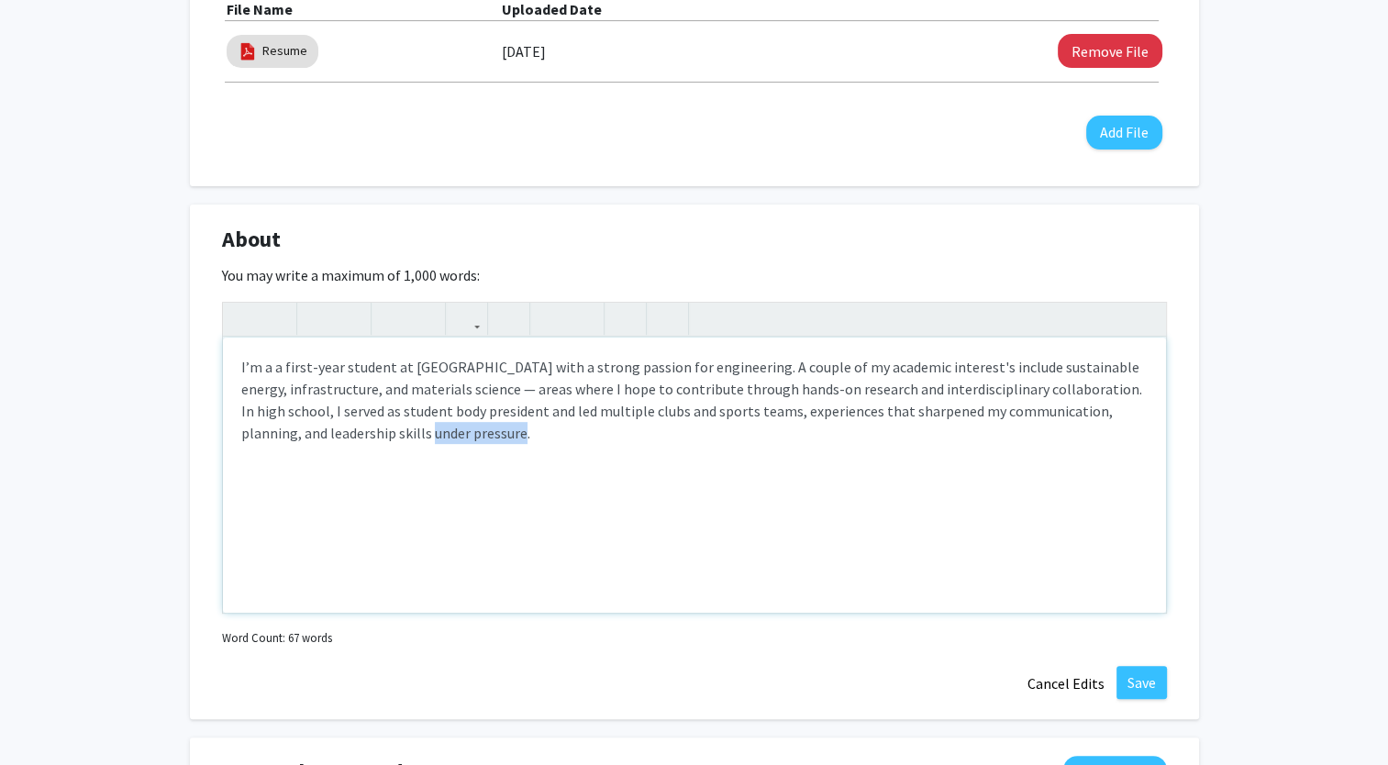
click at [341, 441] on p "I’m a a first-year student at Baylor University with a strong passion for engin…" at bounding box center [694, 400] width 906 height 88
click at [387, 435] on p "I’m a a first-year student at Baylor University with a strong passion for engin…" at bounding box center [694, 400] width 906 height 88
click at [536, 515] on div "I’m a a first-year student at Baylor University with a strong passion for engin…" at bounding box center [694, 474] width 943 height 275
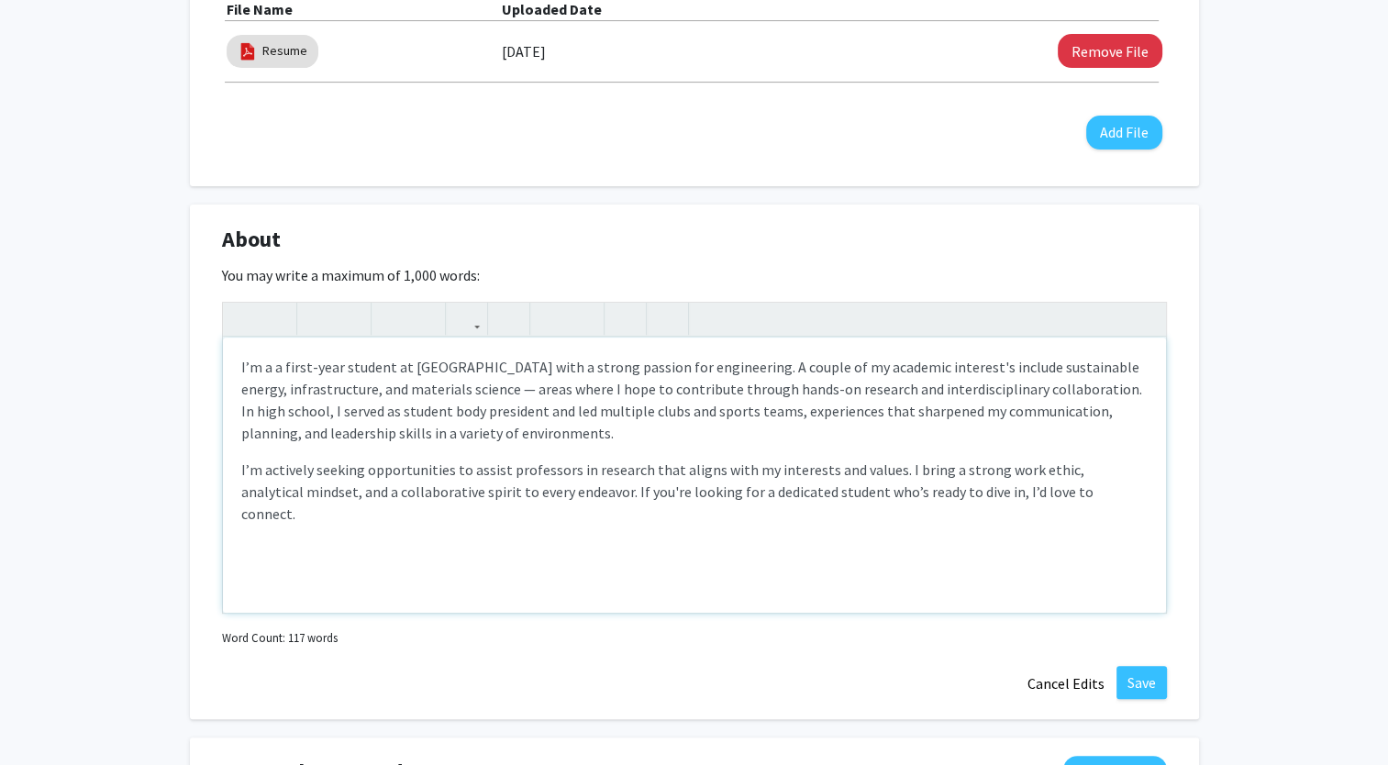
click at [566, 473] on p "I’m actively seeking opportunities to assist professors in research that aligns…" at bounding box center [694, 492] width 906 height 66
type textarea "<p>I’m a a first-year student at Baylor University with a strong passion for en…"
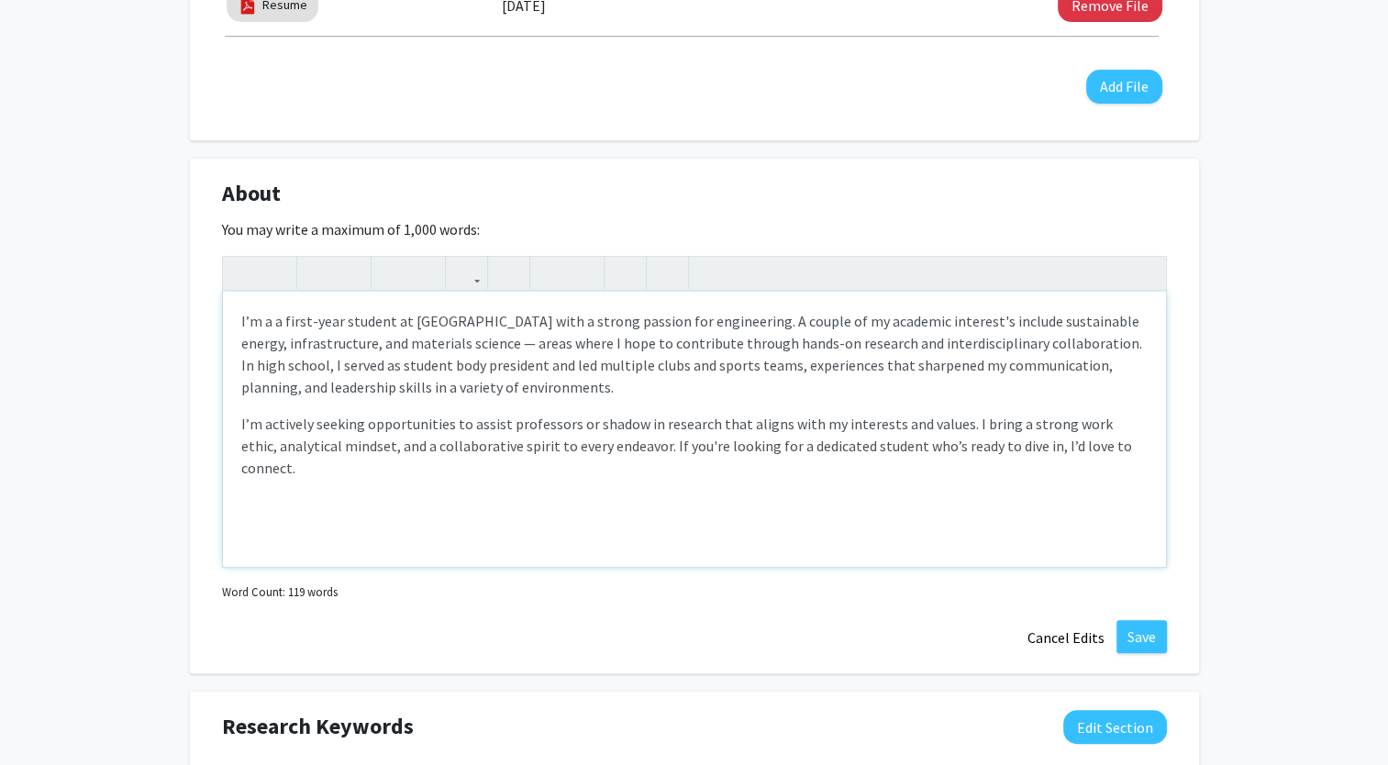
scroll to position [697, 0]
click at [1149, 639] on button "Save" at bounding box center [1141, 634] width 50 height 33
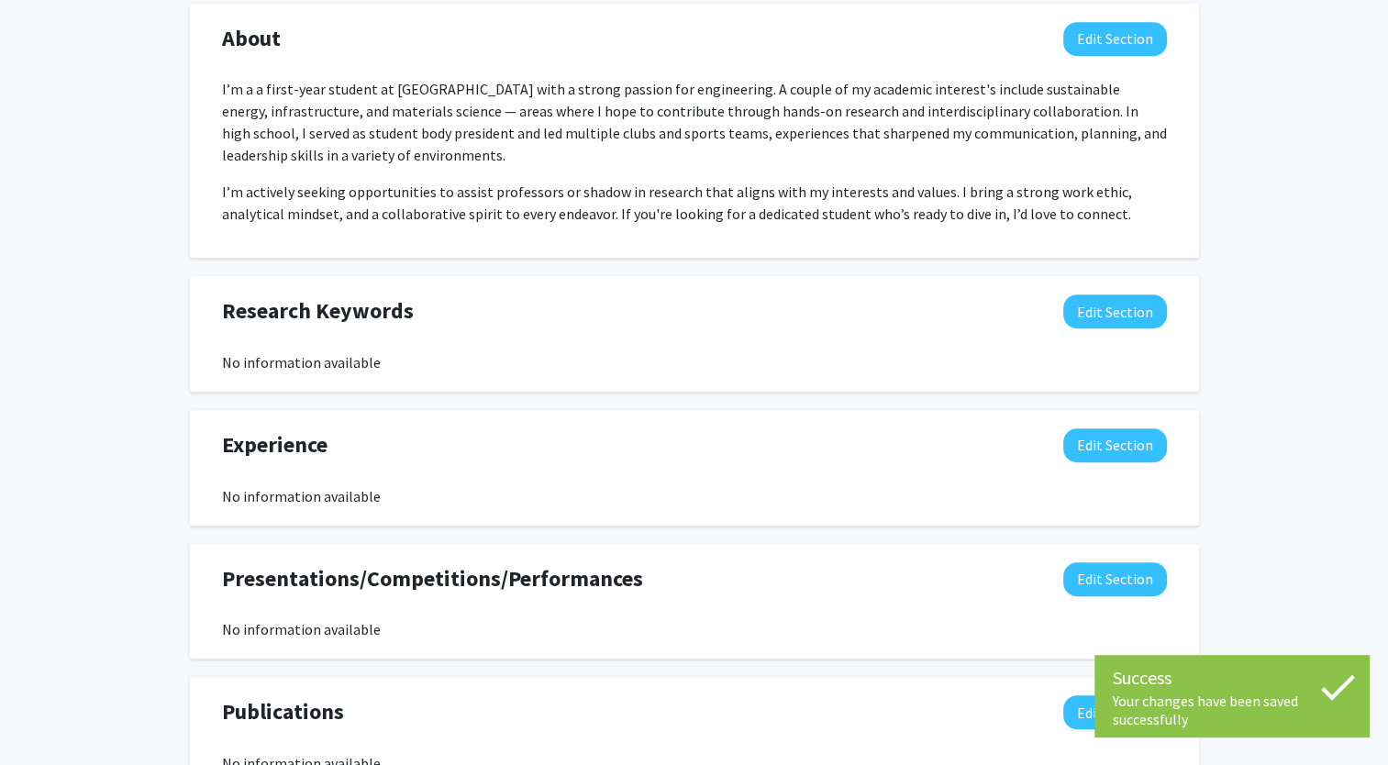
scroll to position [862, 0]
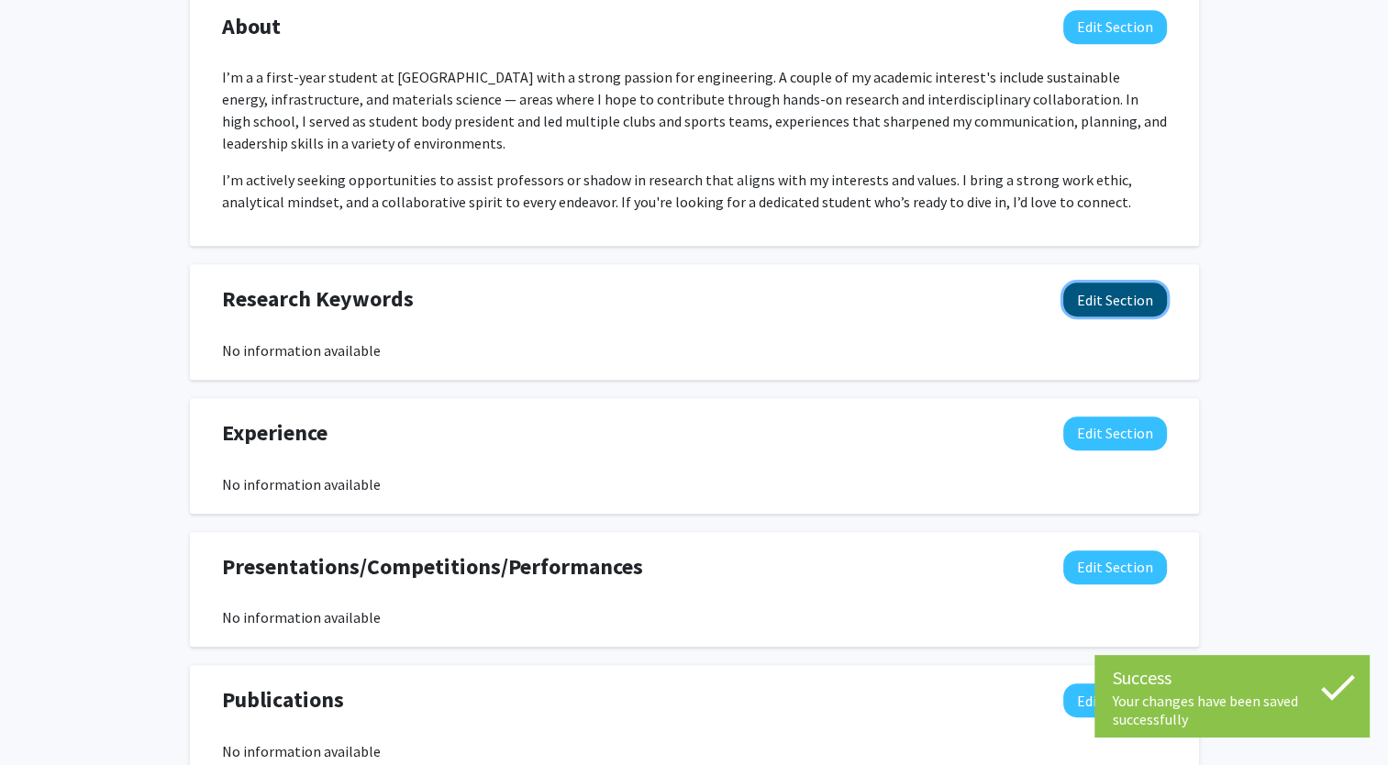
click at [1104, 296] on button "Edit Section" at bounding box center [1115, 299] width 104 height 34
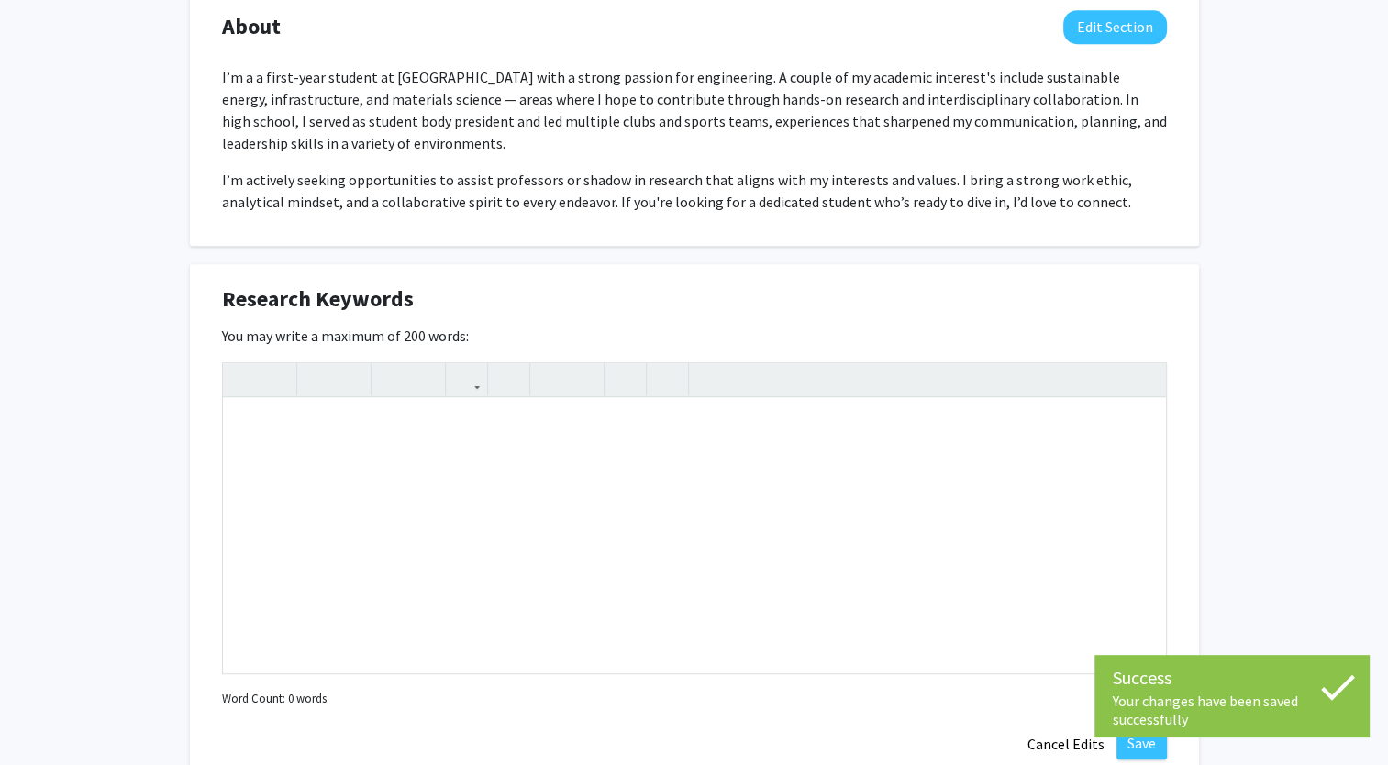
click at [1119, 255] on div "Seeking Opportunities? Indicate to faculty/staff and other users that you are l…" at bounding box center [694, 407] width 1009 height 1849
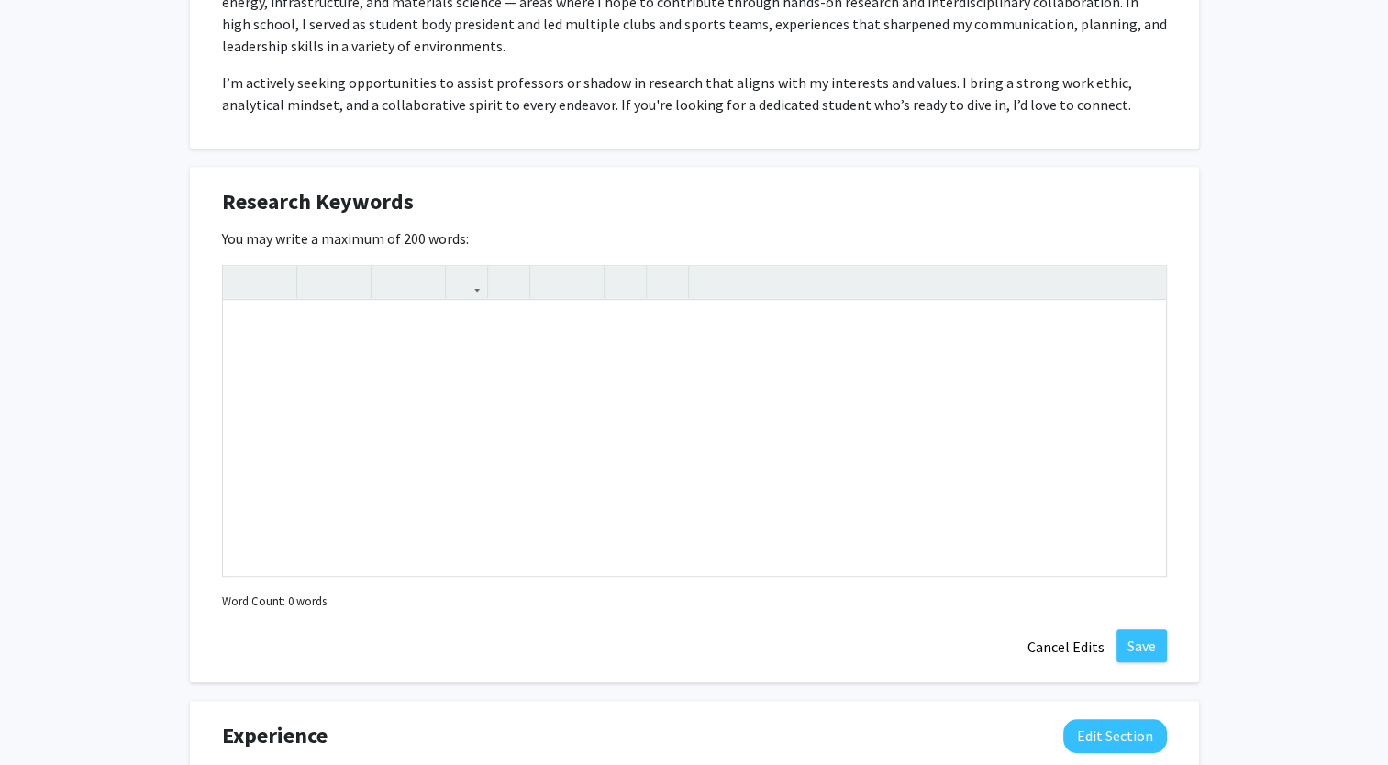
scroll to position [968, 0]
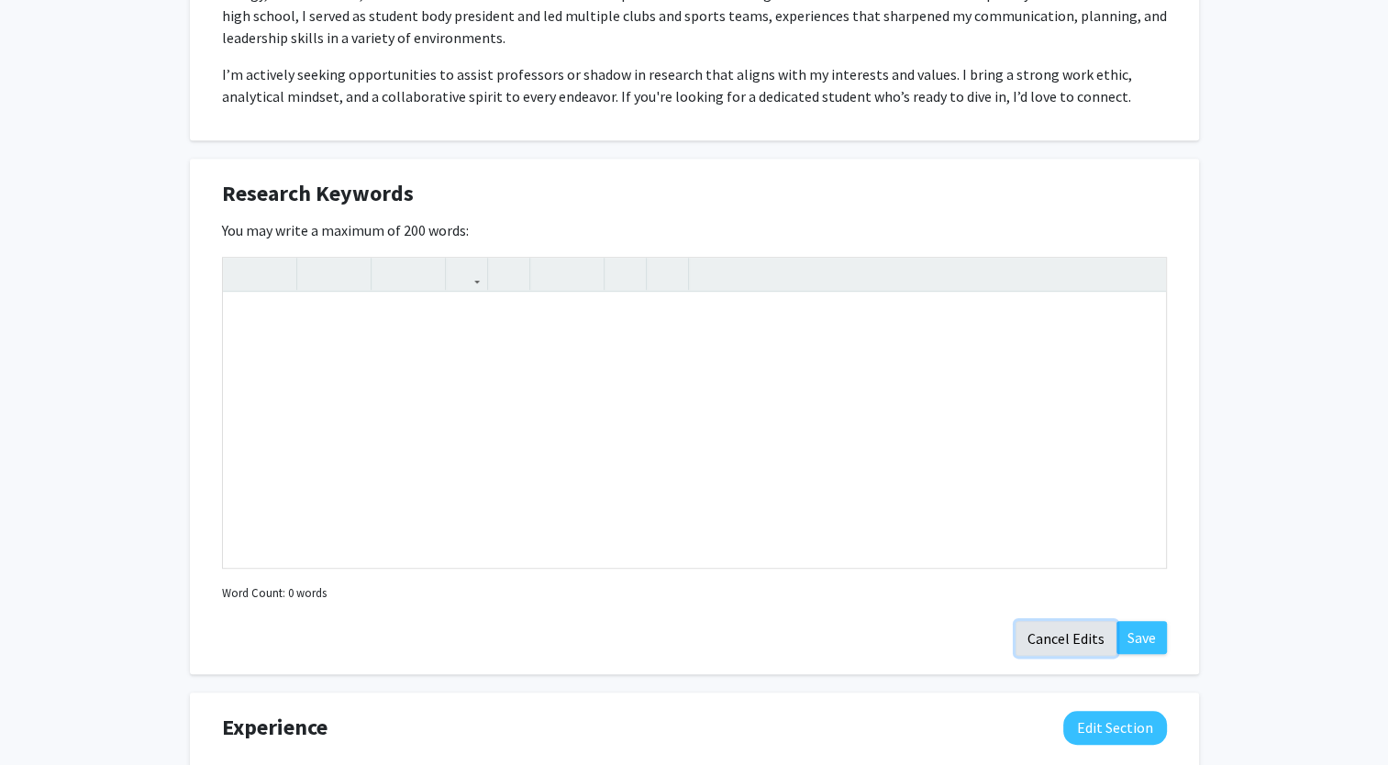
click at [1063, 633] on button "Cancel Edits" at bounding box center [1065, 638] width 101 height 35
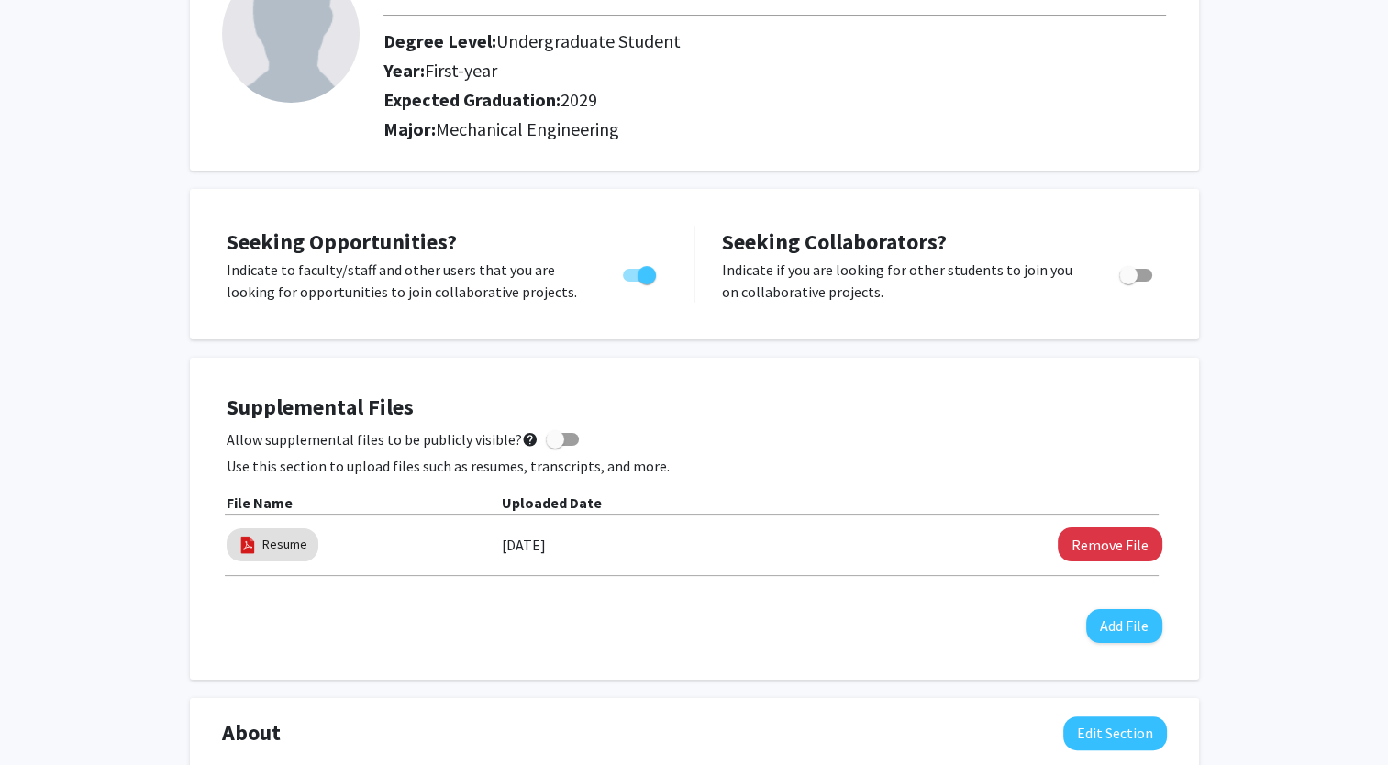
scroll to position [0, 0]
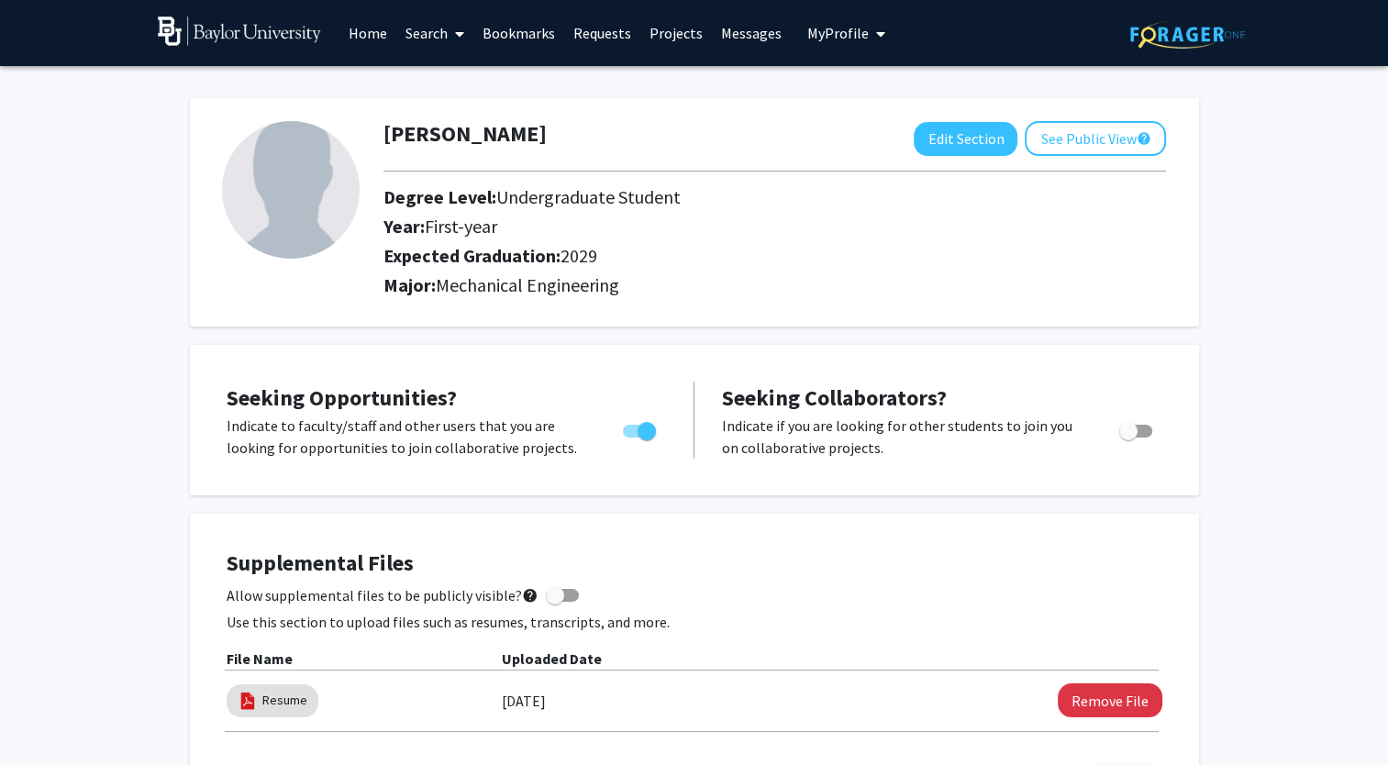
click at [373, 42] on link "Home" at bounding box center [367, 33] width 57 height 64
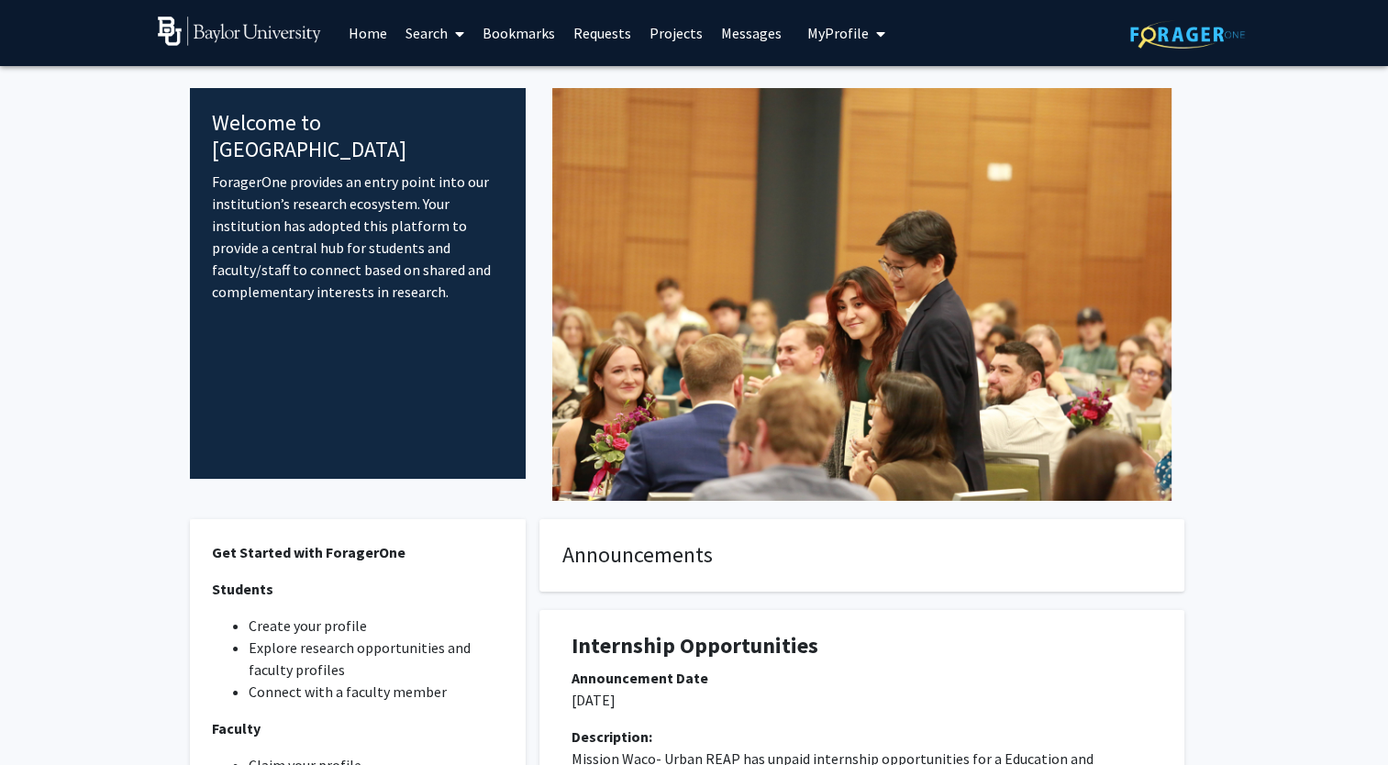
click at [662, 23] on link "Projects" at bounding box center [676, 33] width 72 height 64
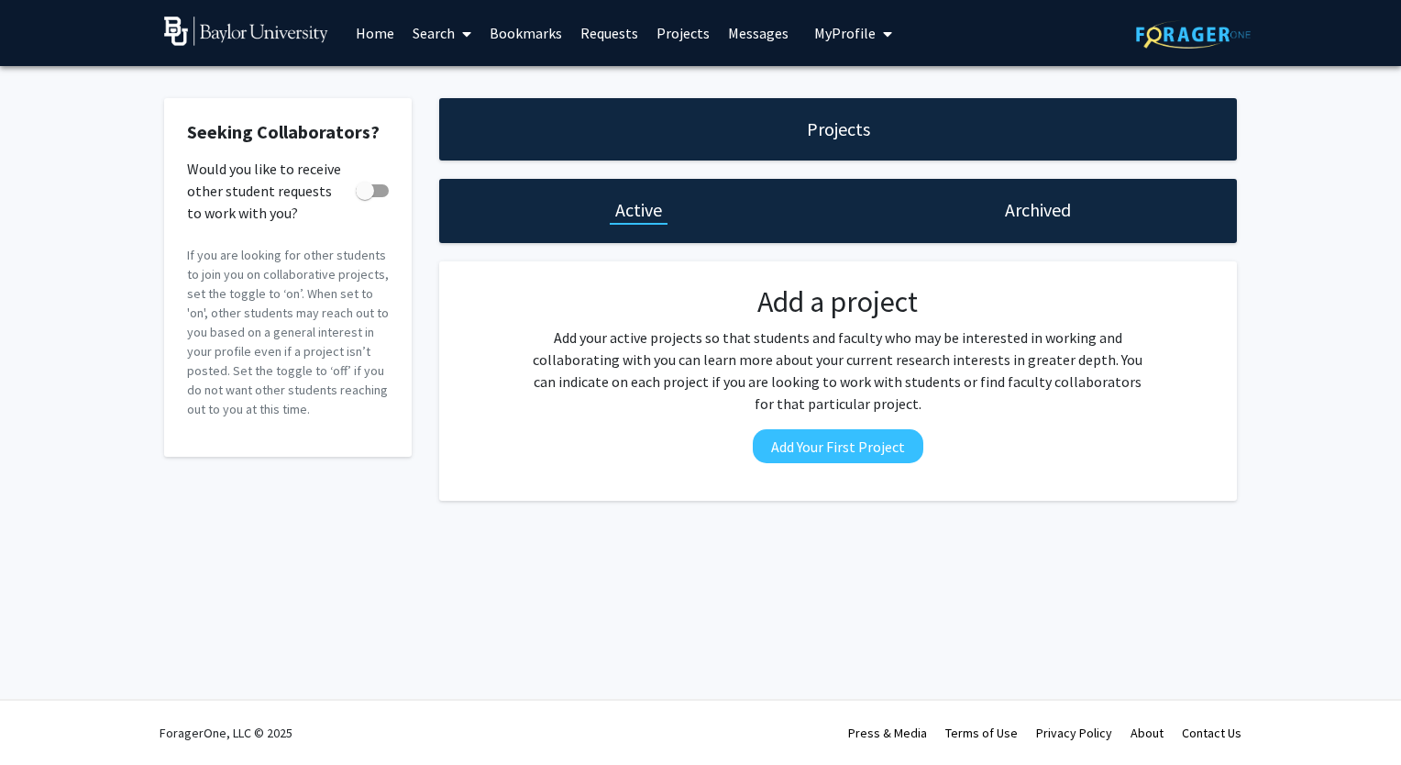
click at [590, 31] on link "Requests" at bounding box center [609, 33] width 76 height 64
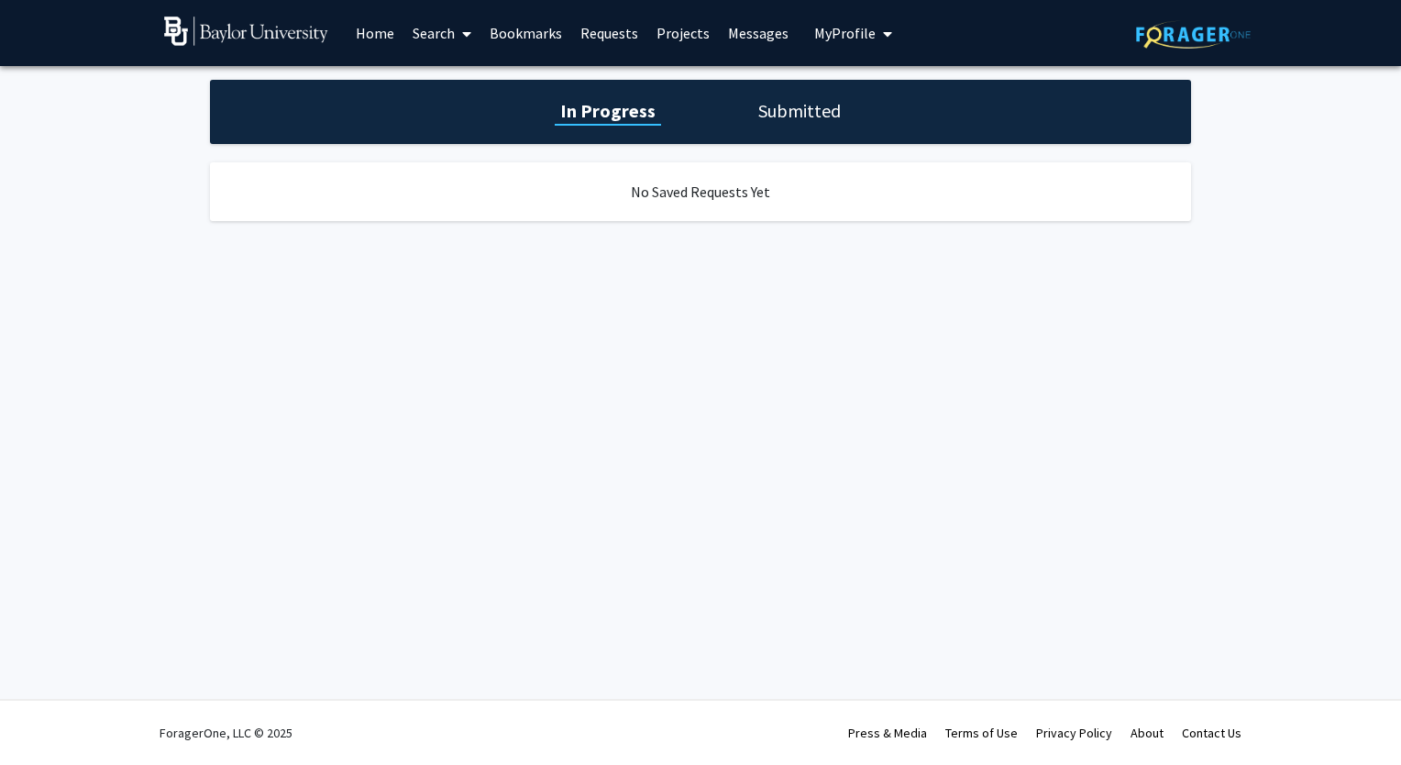
click at [543, 32] on link "Bookmarks" at bounding box center [526, 33] width 91 height 64
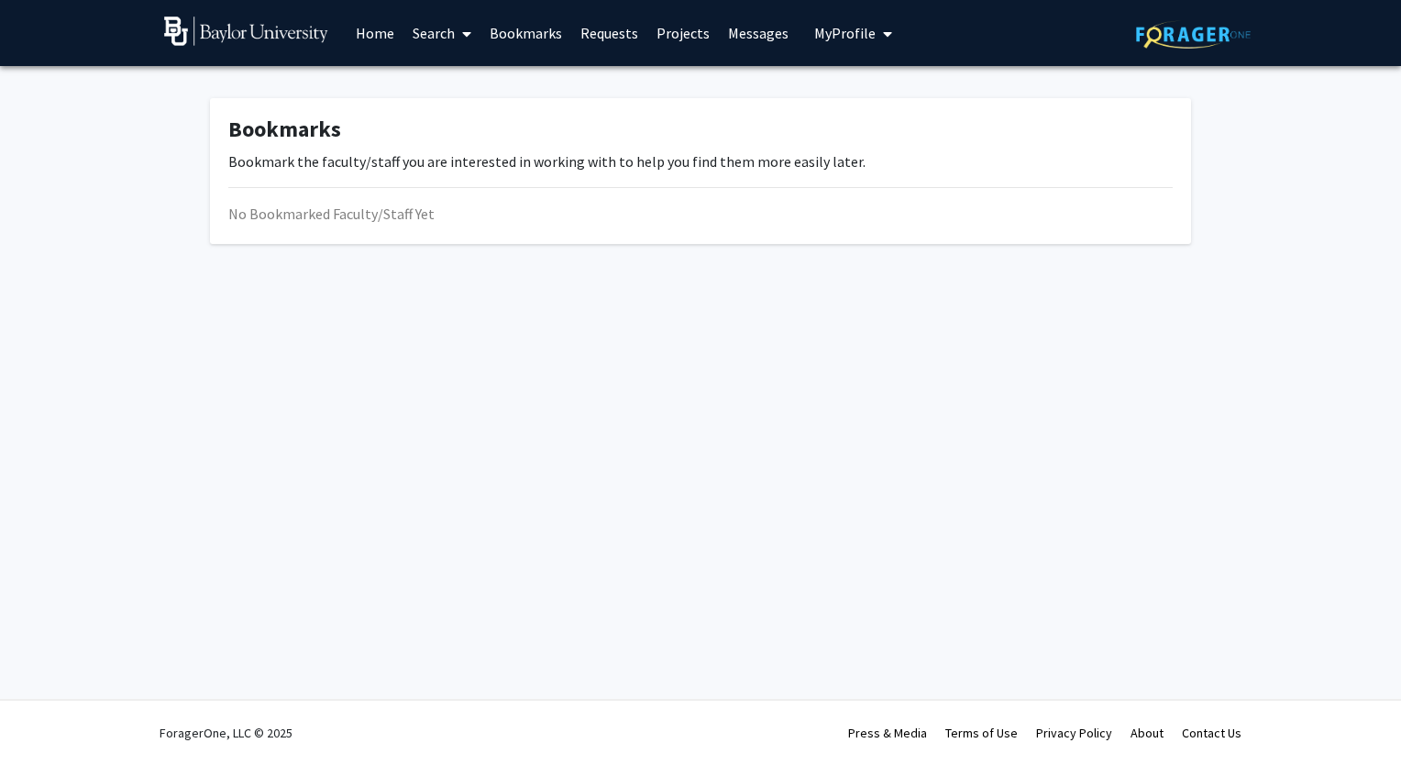
click at [437, 35] on link "Search" at bounding box center [442, 33] width 77 height 64
click at [440, 75] on span "Faculty/Staff" at bounding box center [471, 84] width 135 height 37
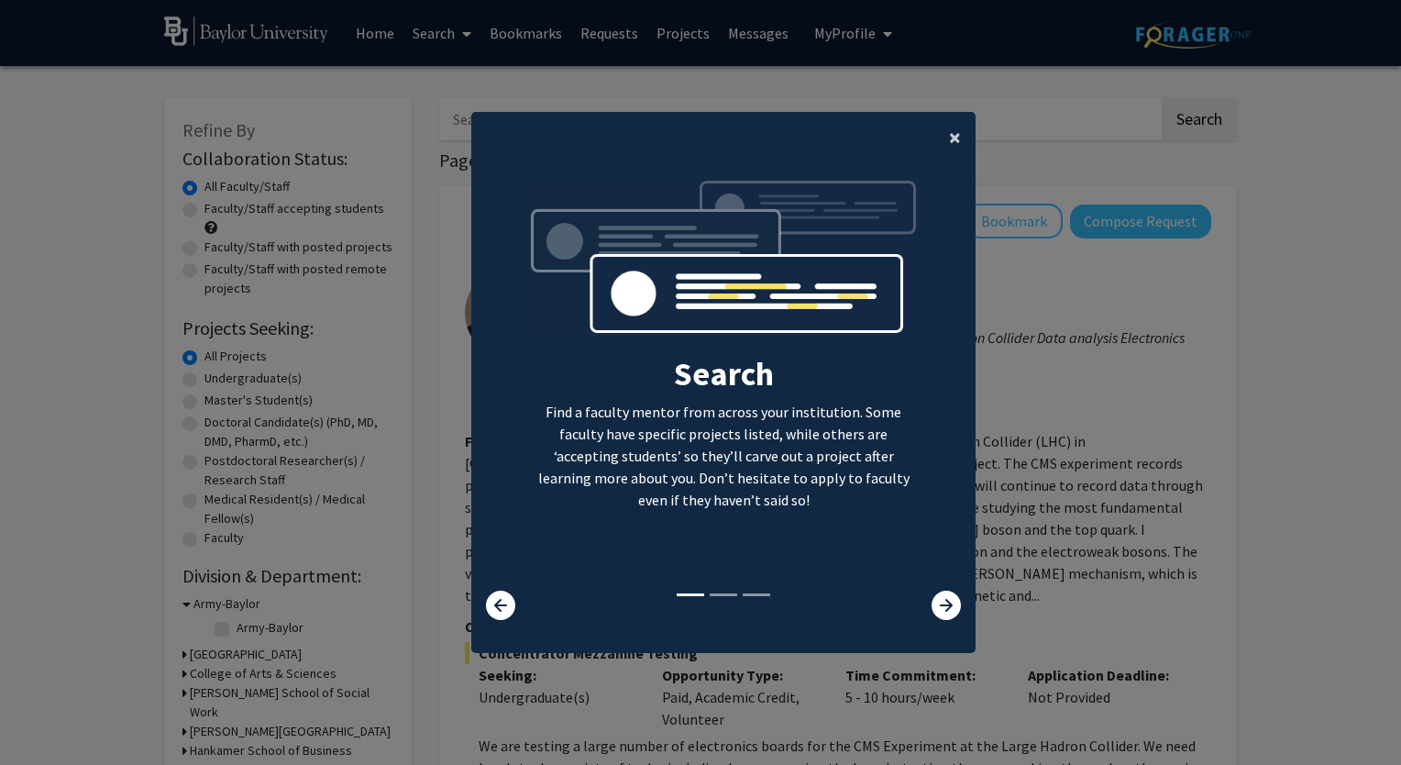
click at [949, 134] on span "×" at bounding box center [955, 137] width 12 height 28
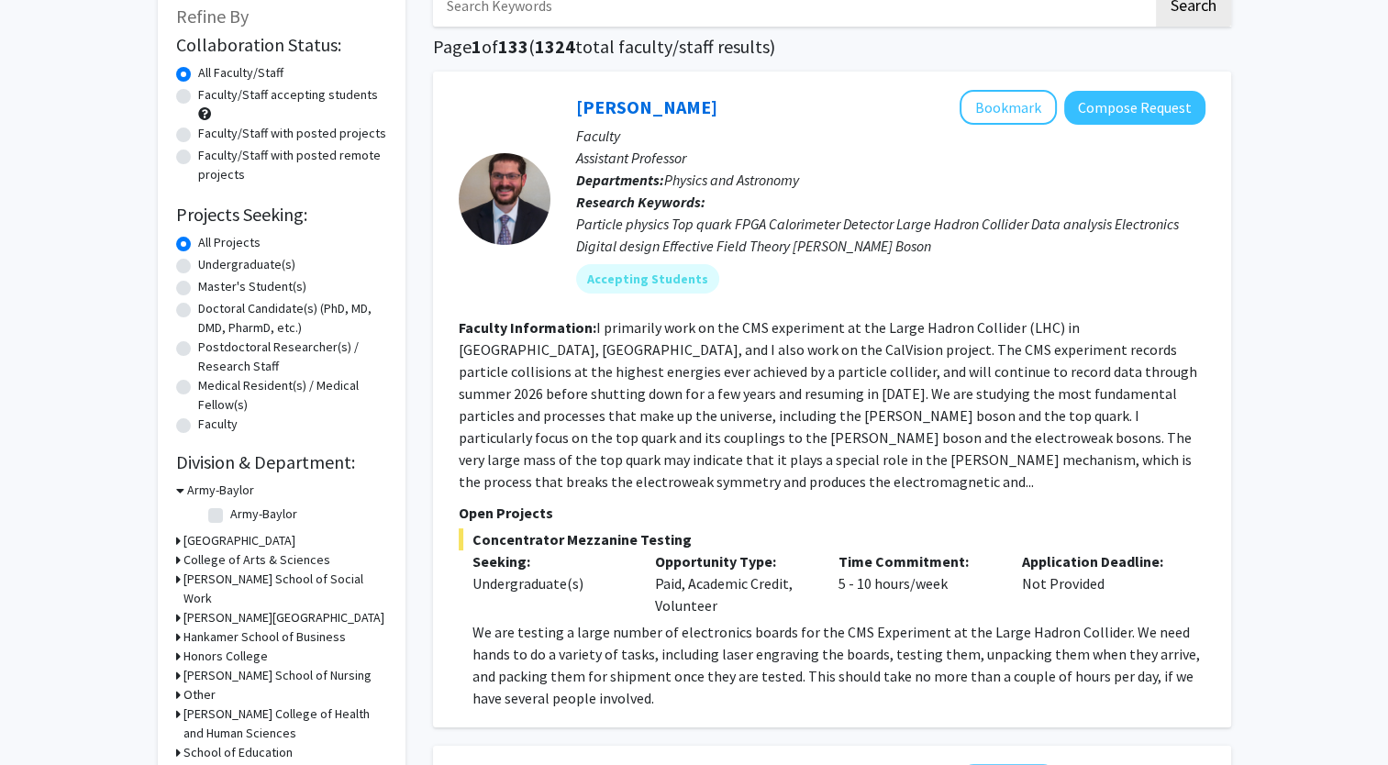
scroll to position [121, 0]
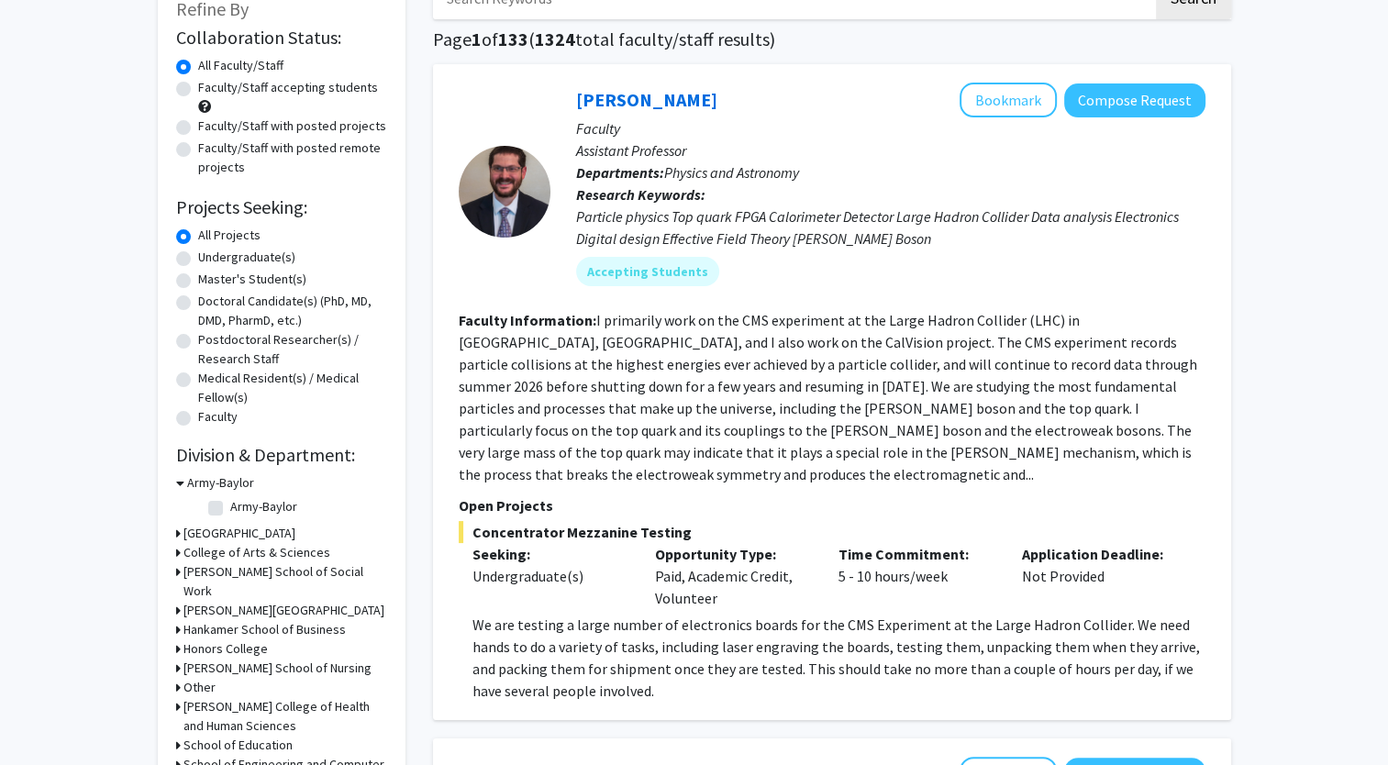
click at [246, 252] on label "Undergraduate(s)" at bounding box center [246, 257] width 97 height 19
click at [210, 252] on input "Undergraduate(s)" at bounding box center [204, 254] width 12 height 12
radio input "true"
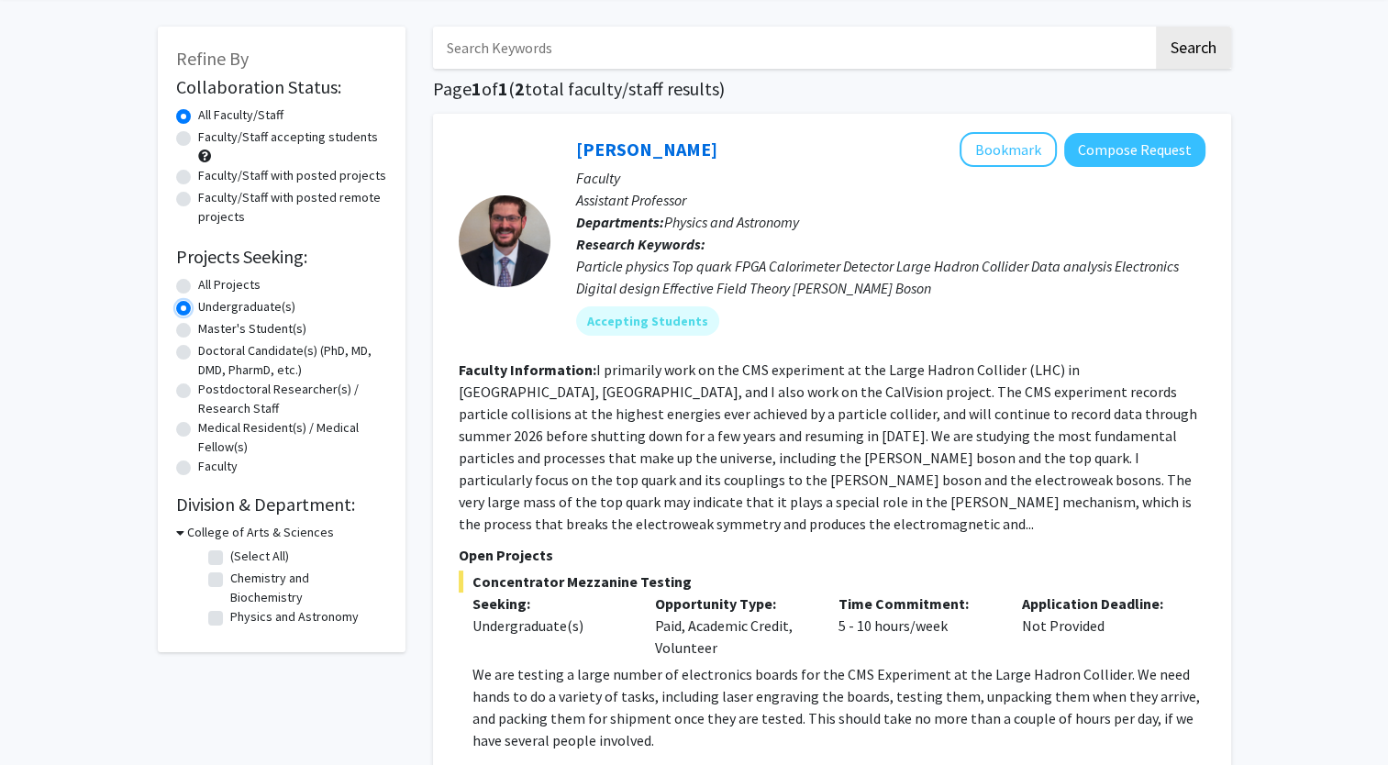
scroll to position [73, 0]
click at [230, 605] on label "Physics and Astronomy" at bounding box center [294, 614] width 128 height 19
click at [230, 605] on input "Physics and Astronomy" at bounding box center [236, 611] width 12 height 12
checkbox input "true"
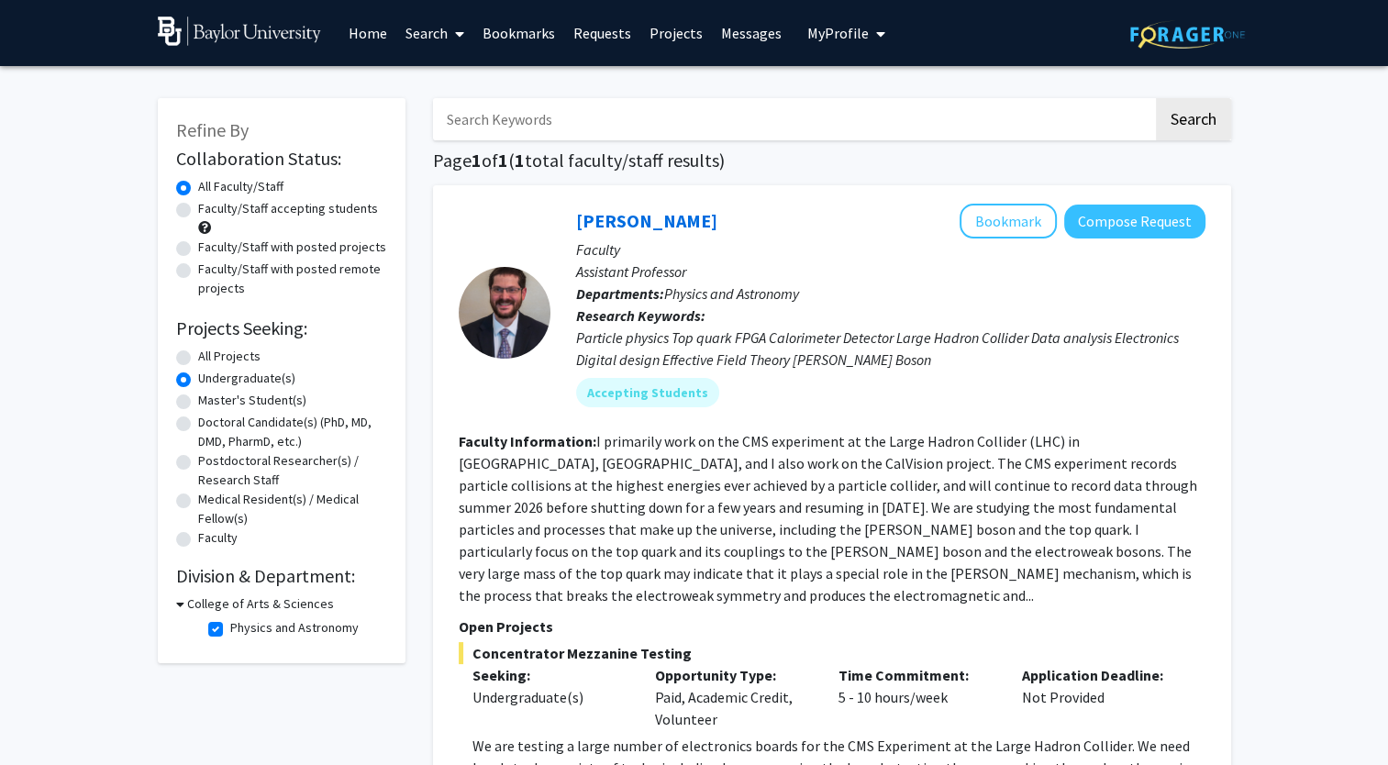
click at [365, 27] on link "Home" at bounding box center [367, 33] width 57 height 64
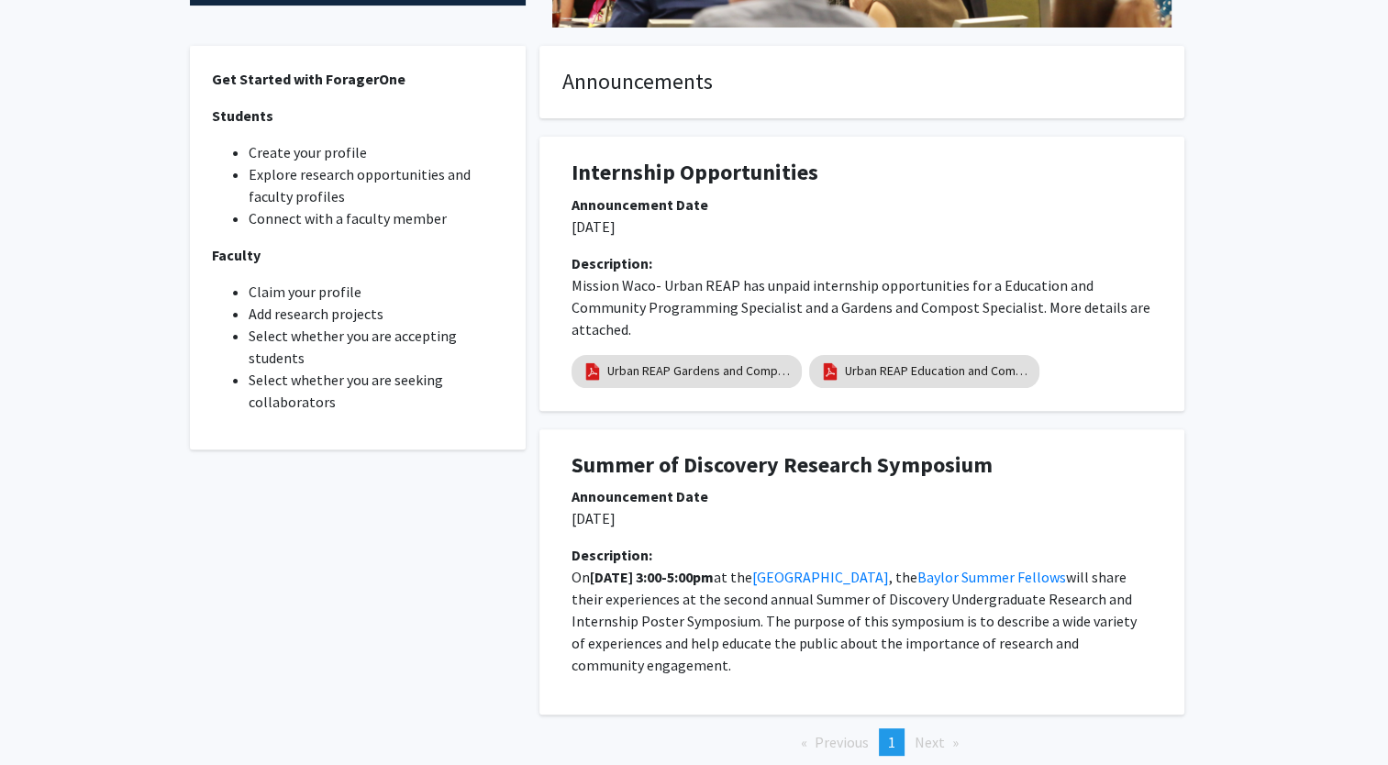
scroll to position [578, 0]
